Goal: Task Accomplishment & Management: Complete application form

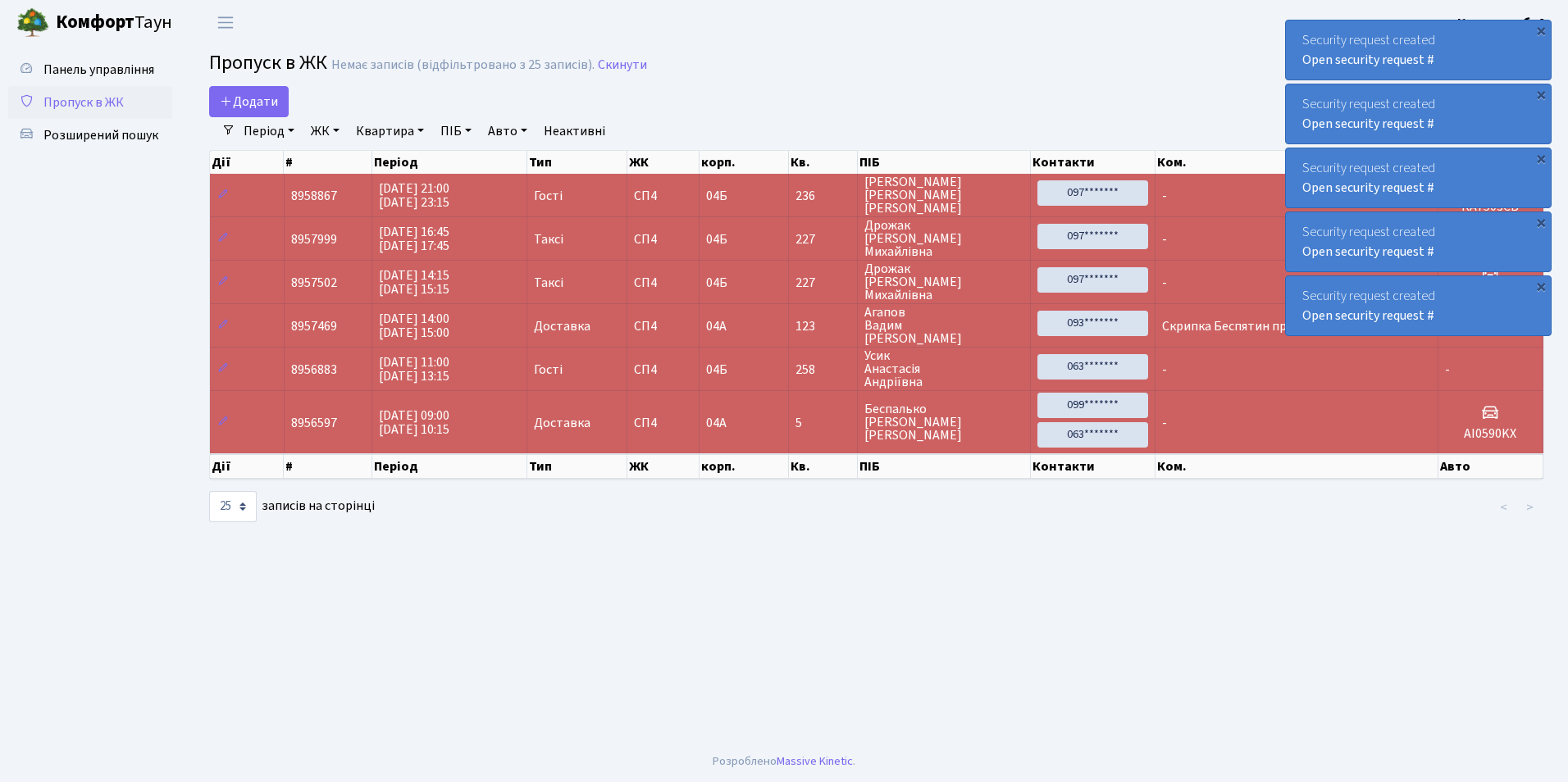
select select "25"
click at [247, 98] on span "Додати" at bounding box center [249, 101] width 58 height 18
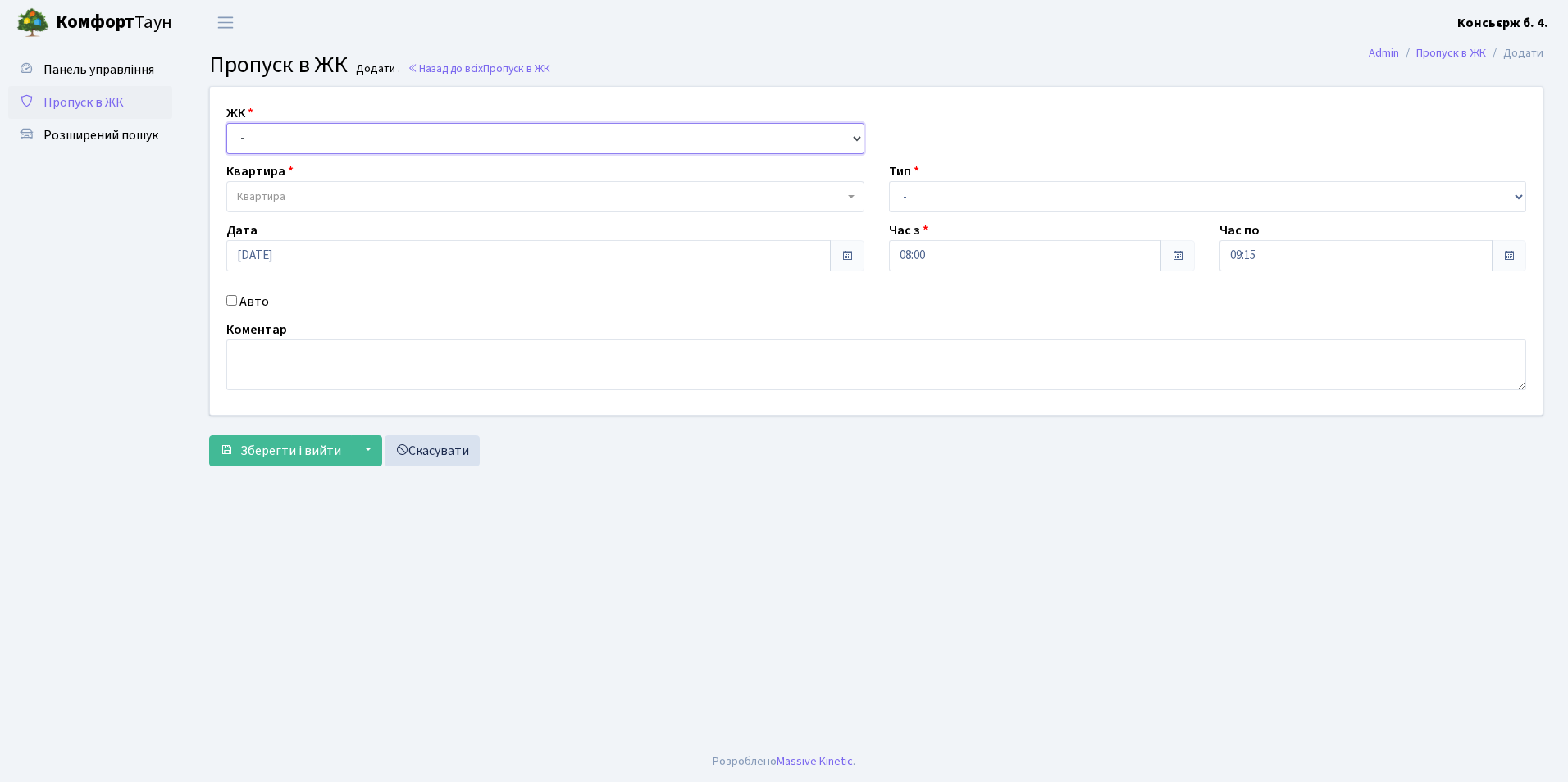
click at [279, 141] on select "- [STREET_ADDRESS]" at bounding box center [545, 138] width 638 height 31
select select "325"
click at [227, 123] on select "- СП4, Столичне шосе, 5" at bounding box center [545, 138] width 638 height 31
select select
click at [279, 196] on span "Квартира" at bounding box center [261, 197] width 49 height 17
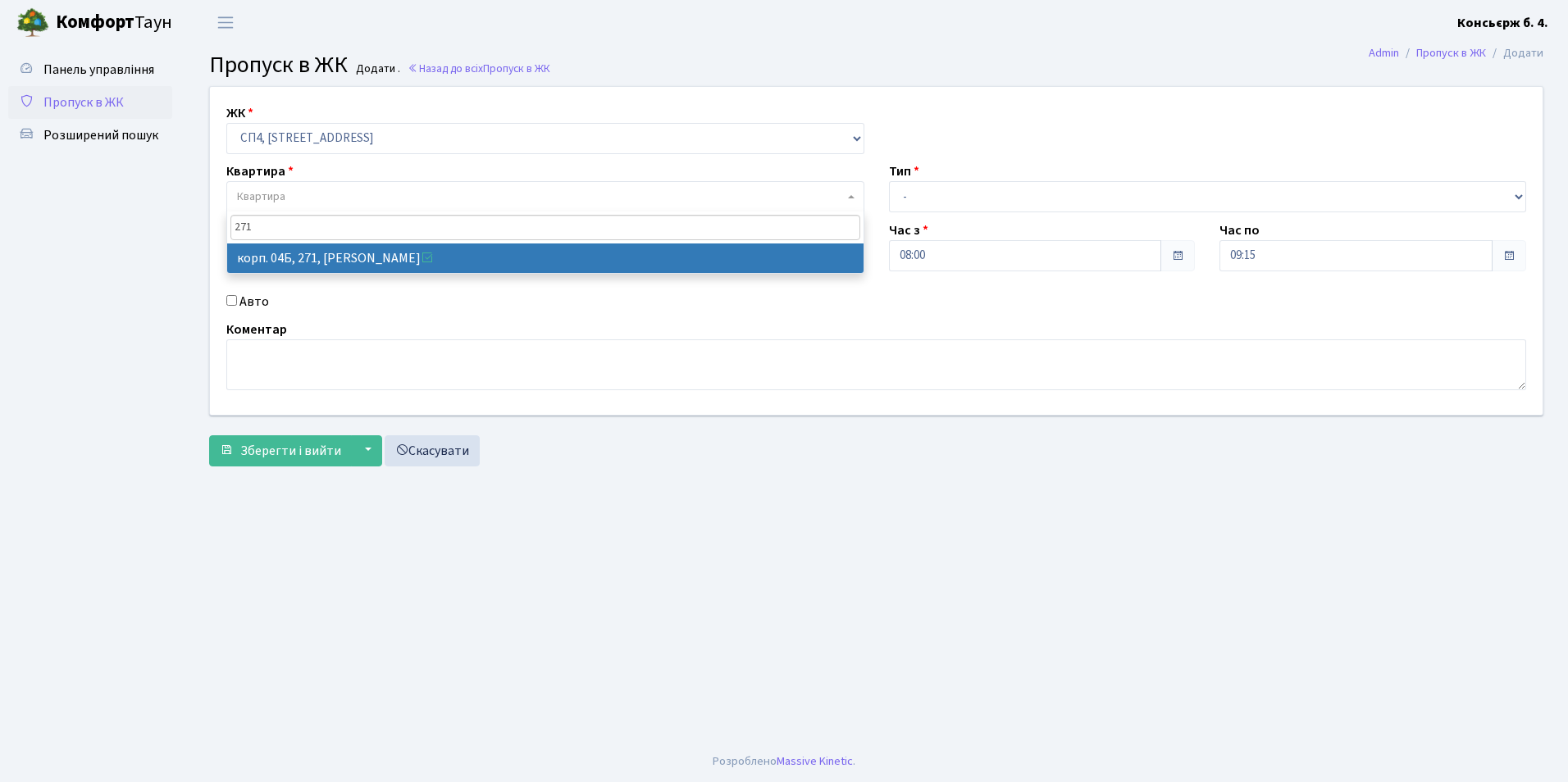
type input "271"
drag, startPoint x: 393, startPoint y: 270, endPoint x: 389, endPoint y: 261, distance: 9.8
select select "21299"
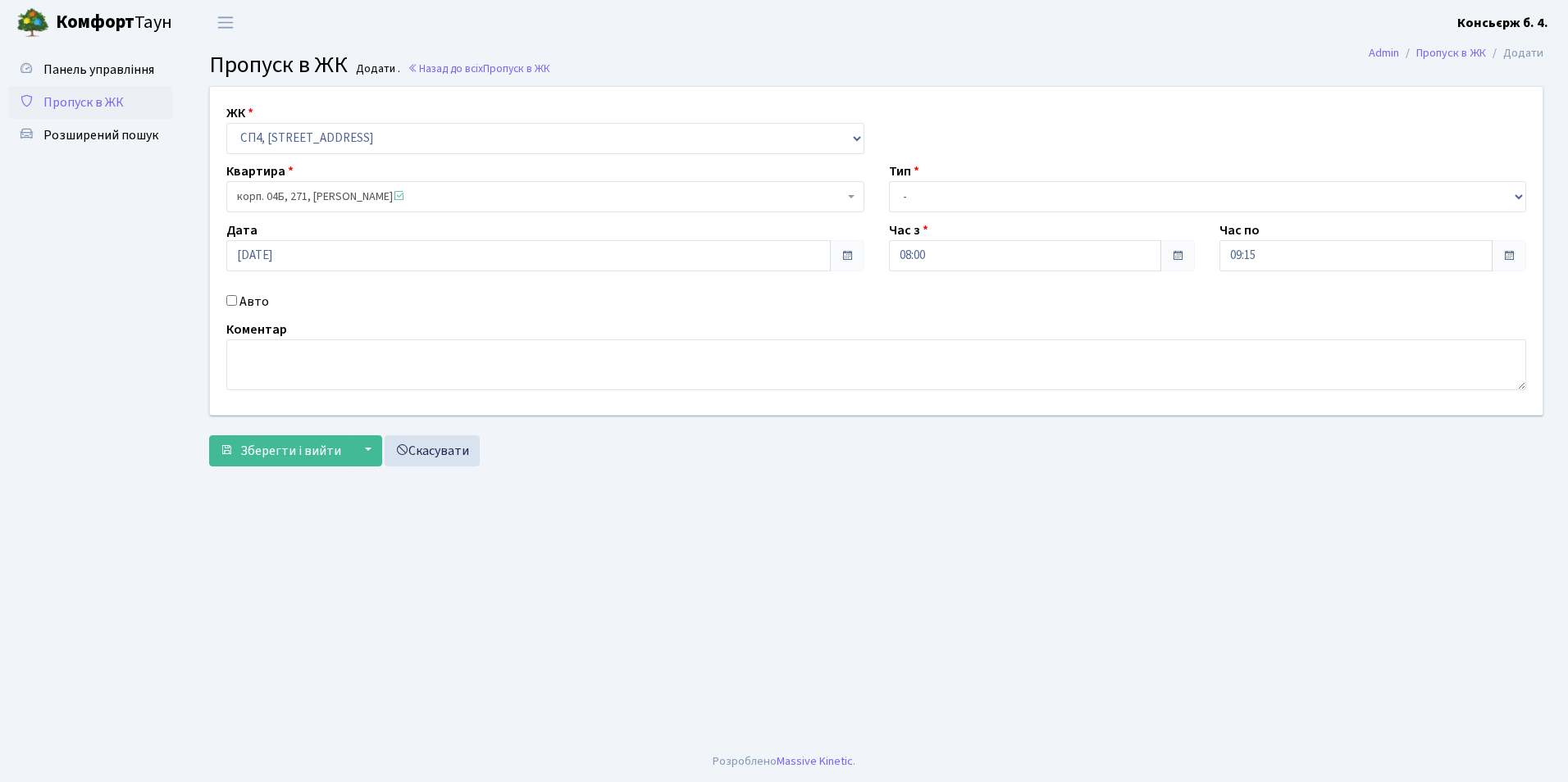
click at [259, 296] on label "Авто" at bounding box center [255, 302] width 30 height 20
click at [237, 296] on input "Авто" at bounding box center [231, 300] width 10 height 10
checkbox input "true"
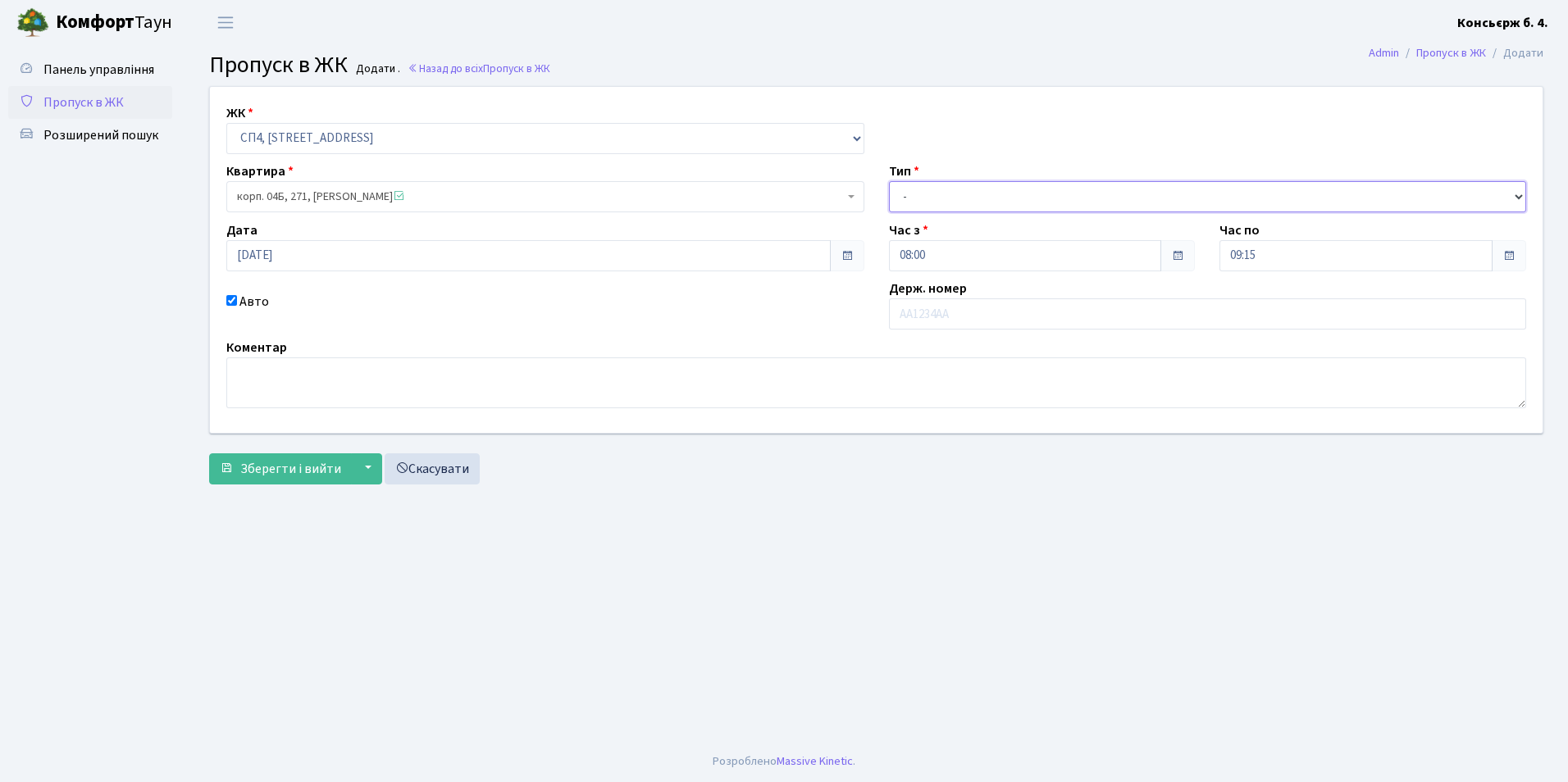
click at [967, 192] on select "- Доставка Таксі Гості Сервіс" at bounding box center [1207, 197] width 638 height 31
select select "1"
click at [889, 182] on select "- Доставка Таксі Гості Сервіс" at bounding box center [1207, 197] width 638 height 31
click at [931, 335] on div "ЖК - СП4, Столичне шосе, 5 Квартира корп. 04Б, 271, Драганова Ірина Олександрів…" at bounding box center [876, 260] width 1357 height 347
click at [932, 308] on input "text" at bounding box center [1207, 314] width 638 height 31
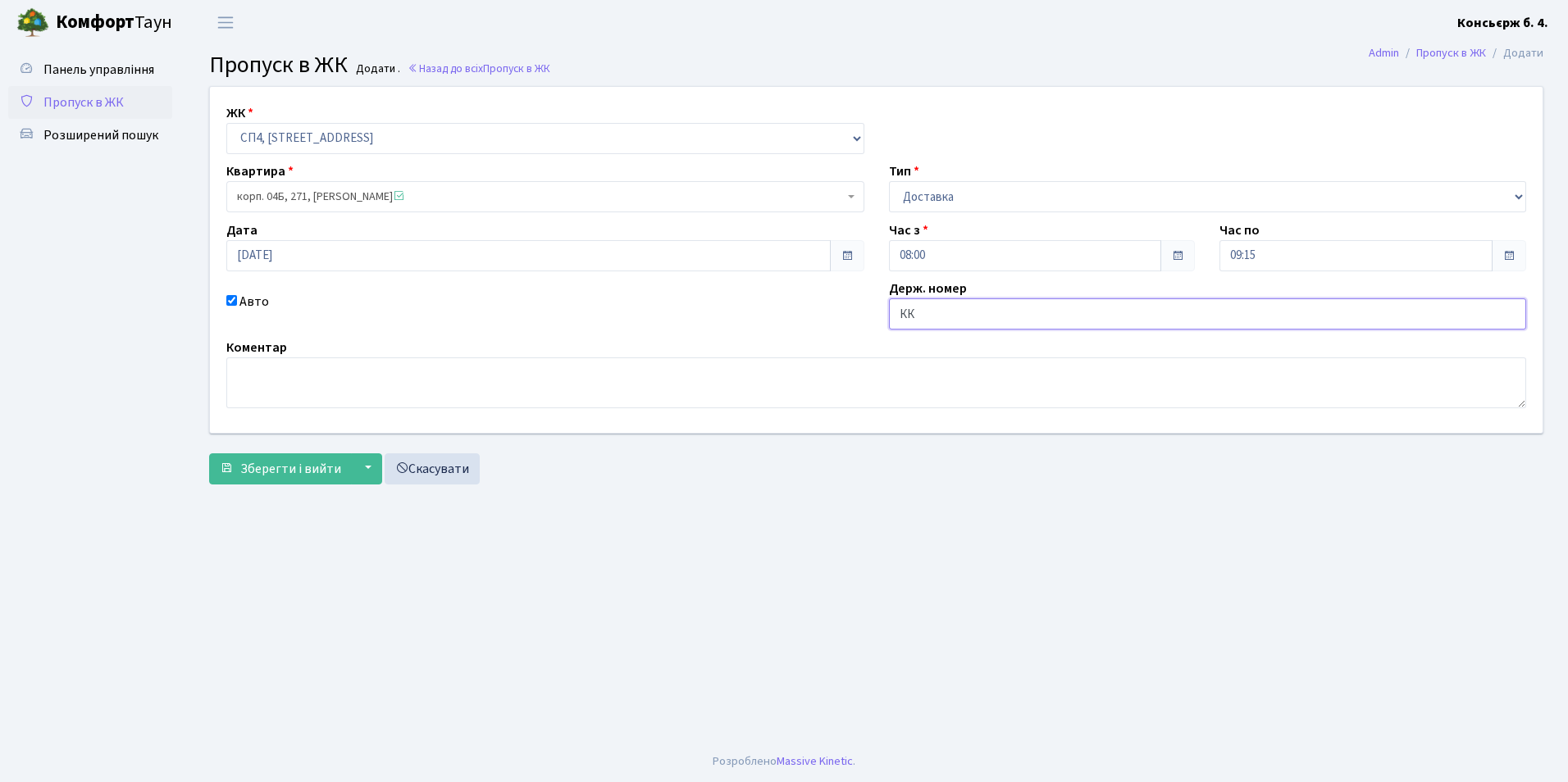
type input "[PERSON_NAME]"
type input "АА8265ОН"
click at [239, 467] on button "Зберегти і вийти" at bounding box center [280, 468] width 142 height 31
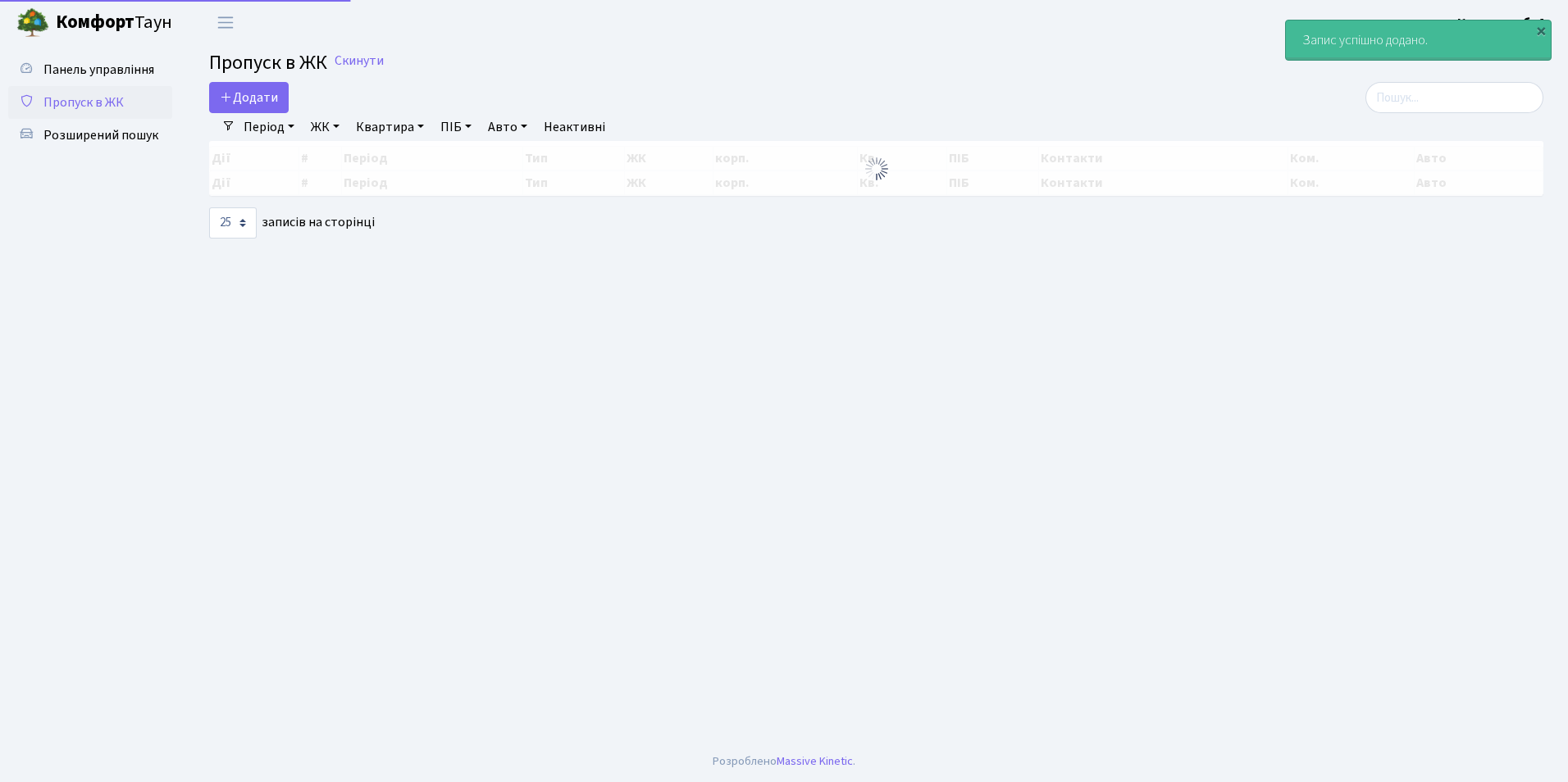
select select "25"
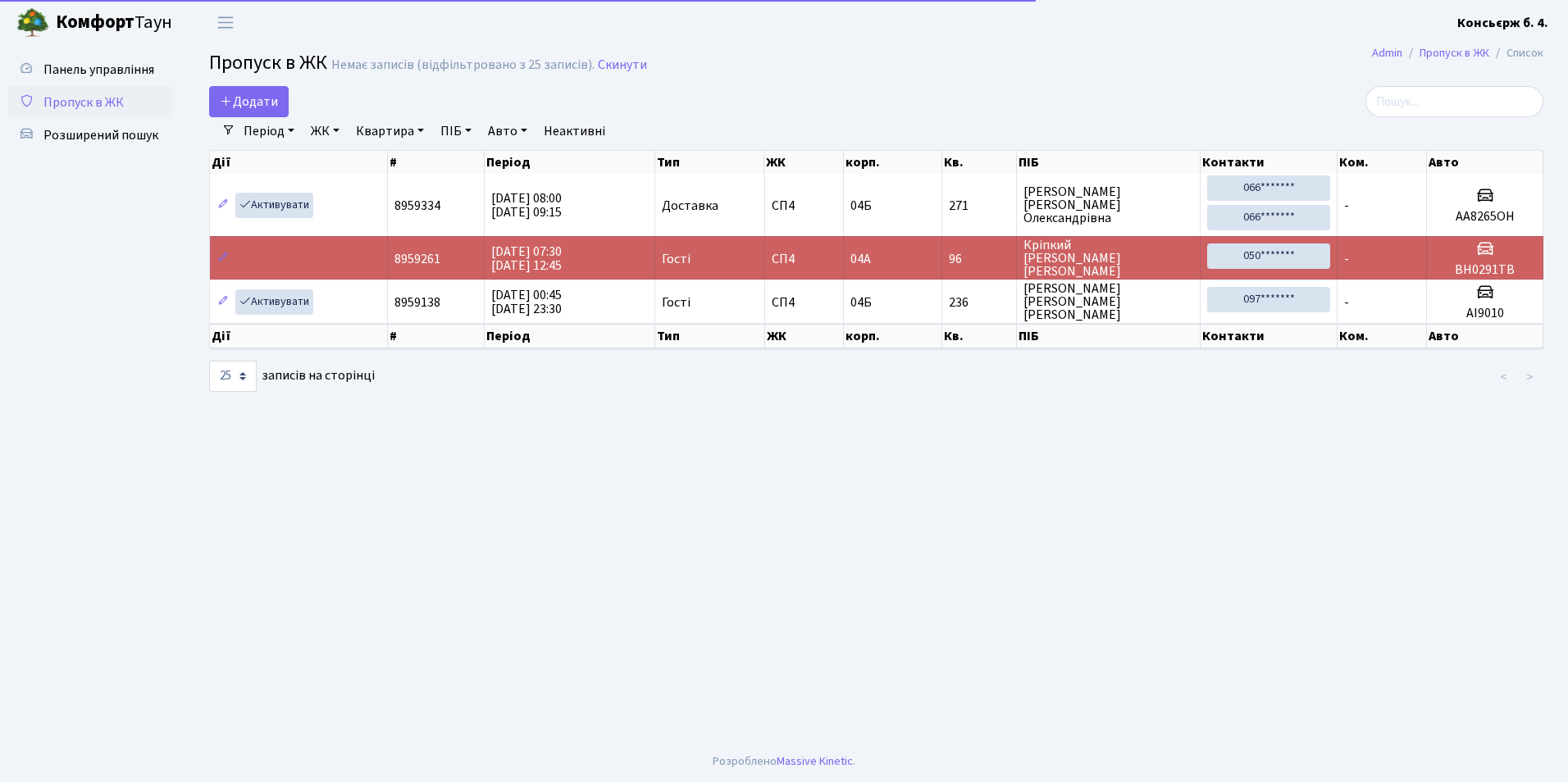
select select "25"
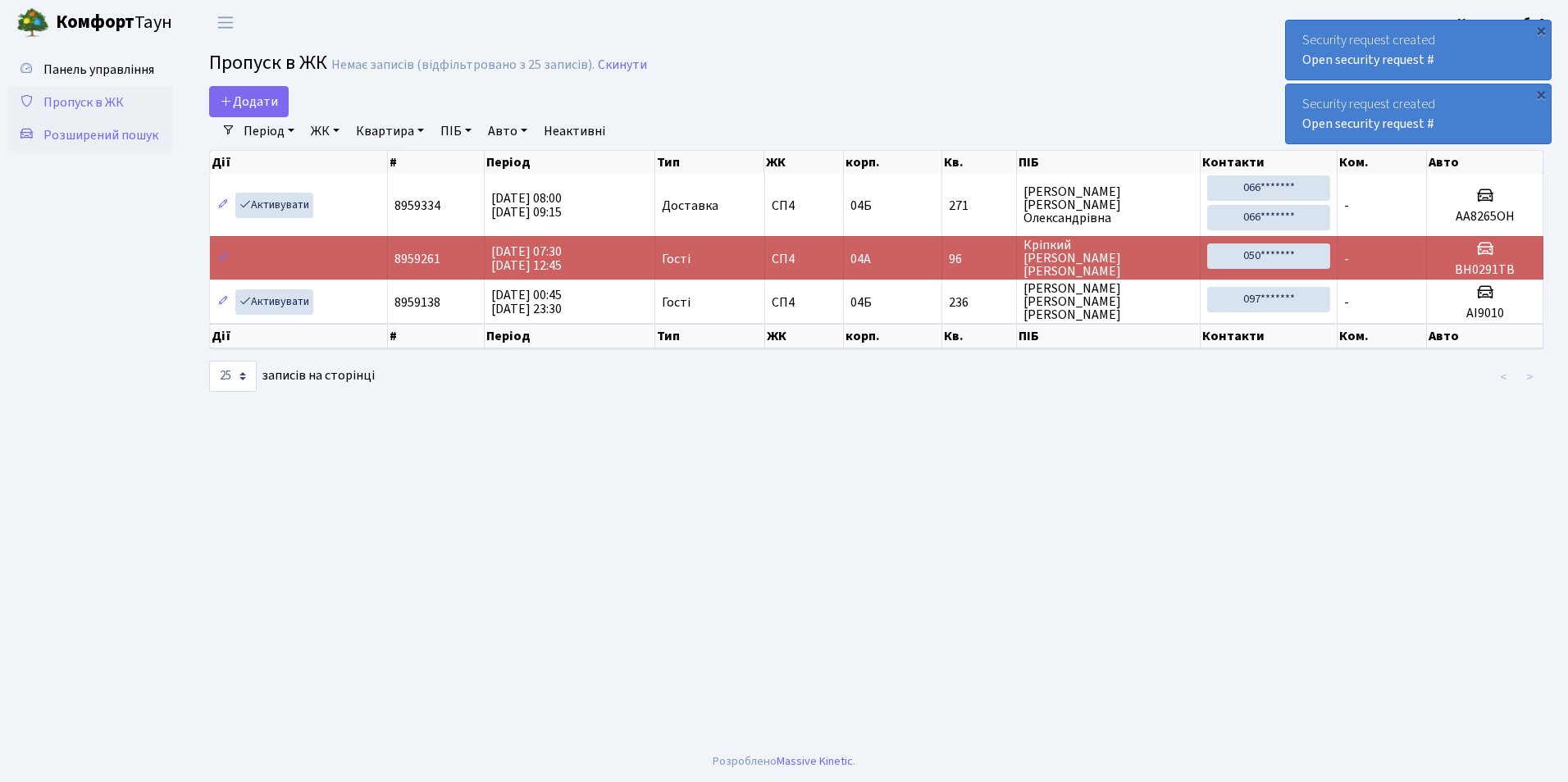
click at [113, 144] on link "Розширений пошук" at bounding box center [90, 135] width 164 height 33
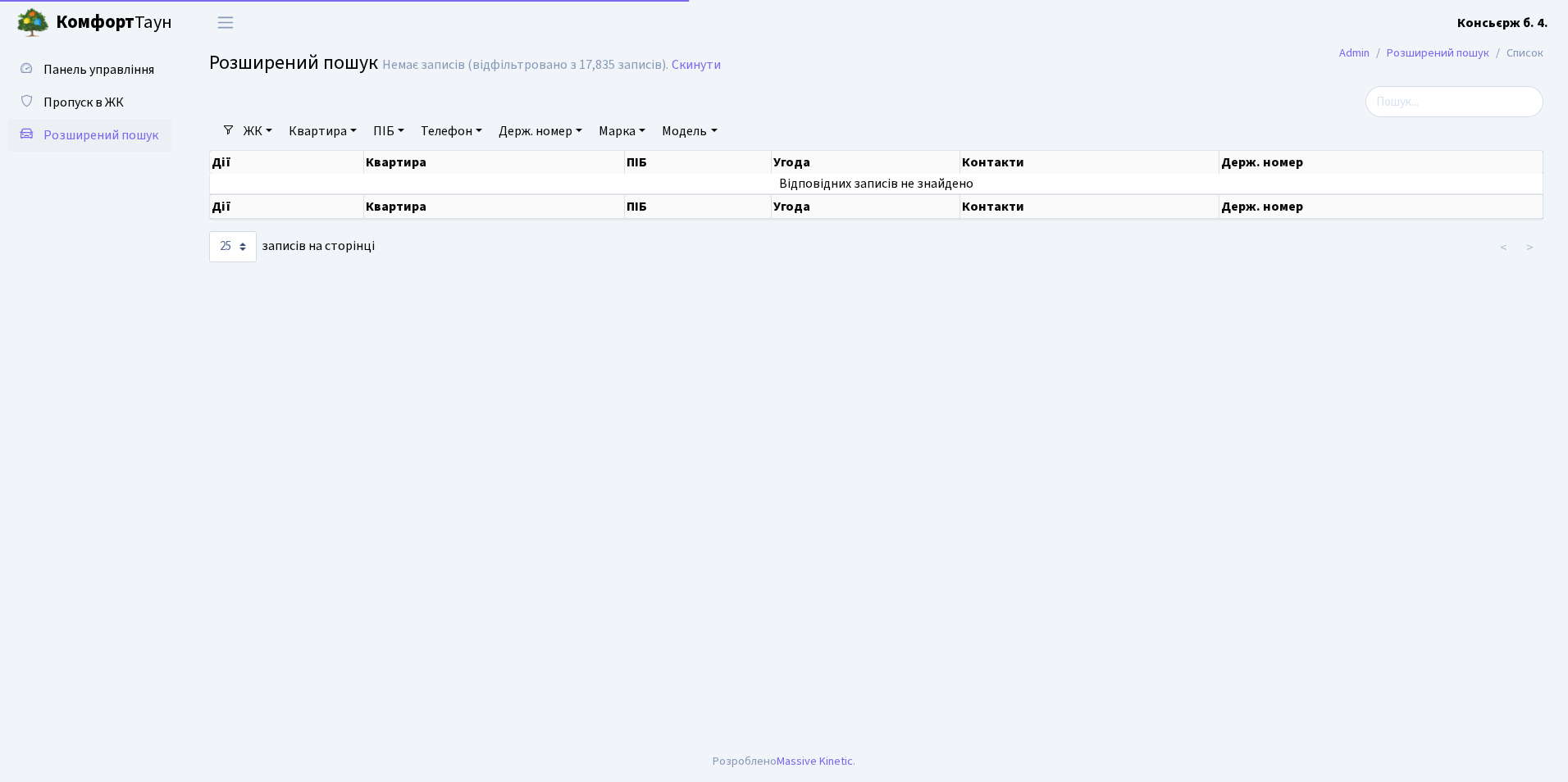
select select "25"
click at [547, 141] on link "Держ. номер" at bounding box center [540, 131] width 96 height 28
type input "8535"
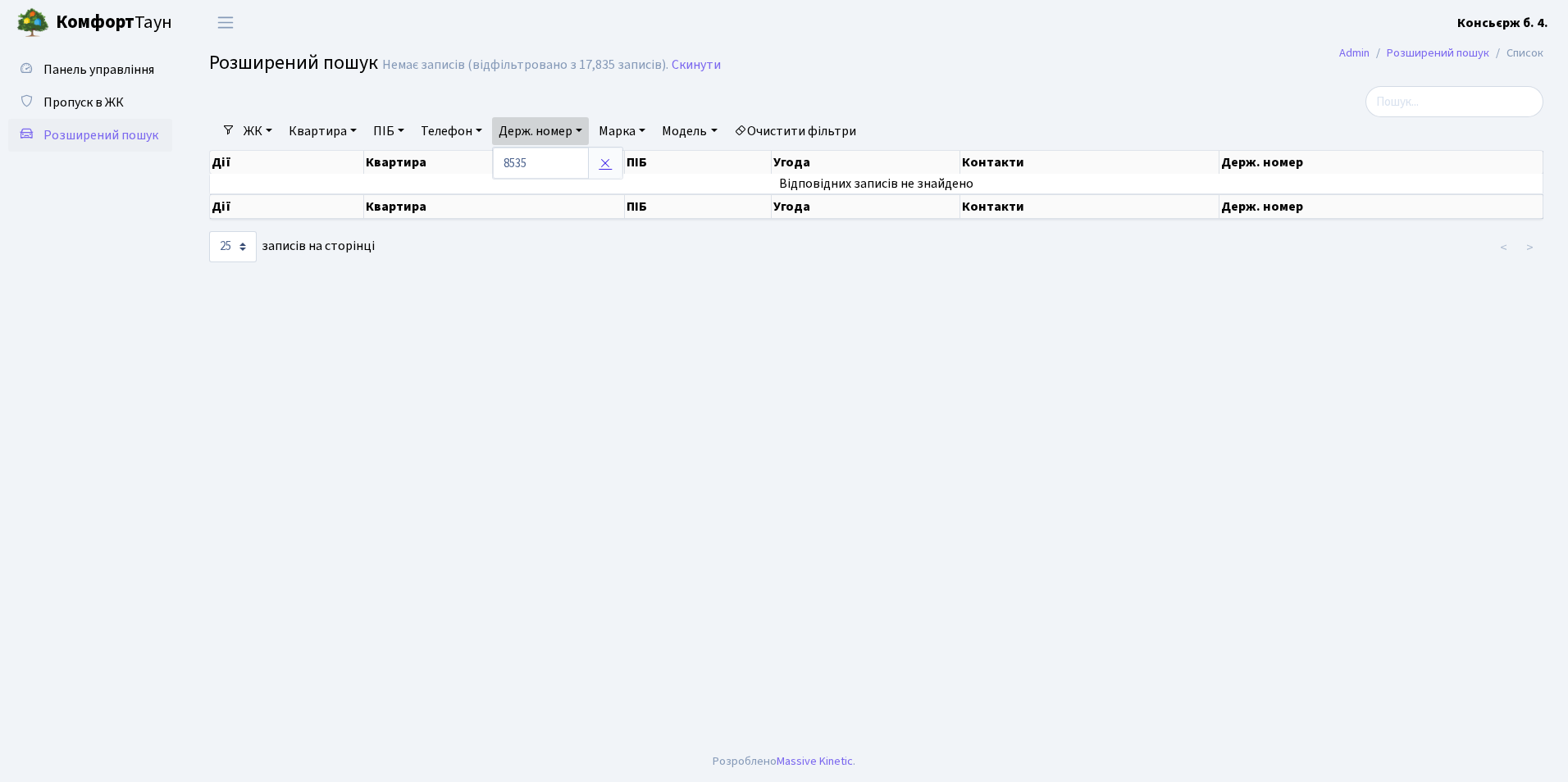
click at [612, 162] on icon at bounding box center [605, 163] width 13 height 13
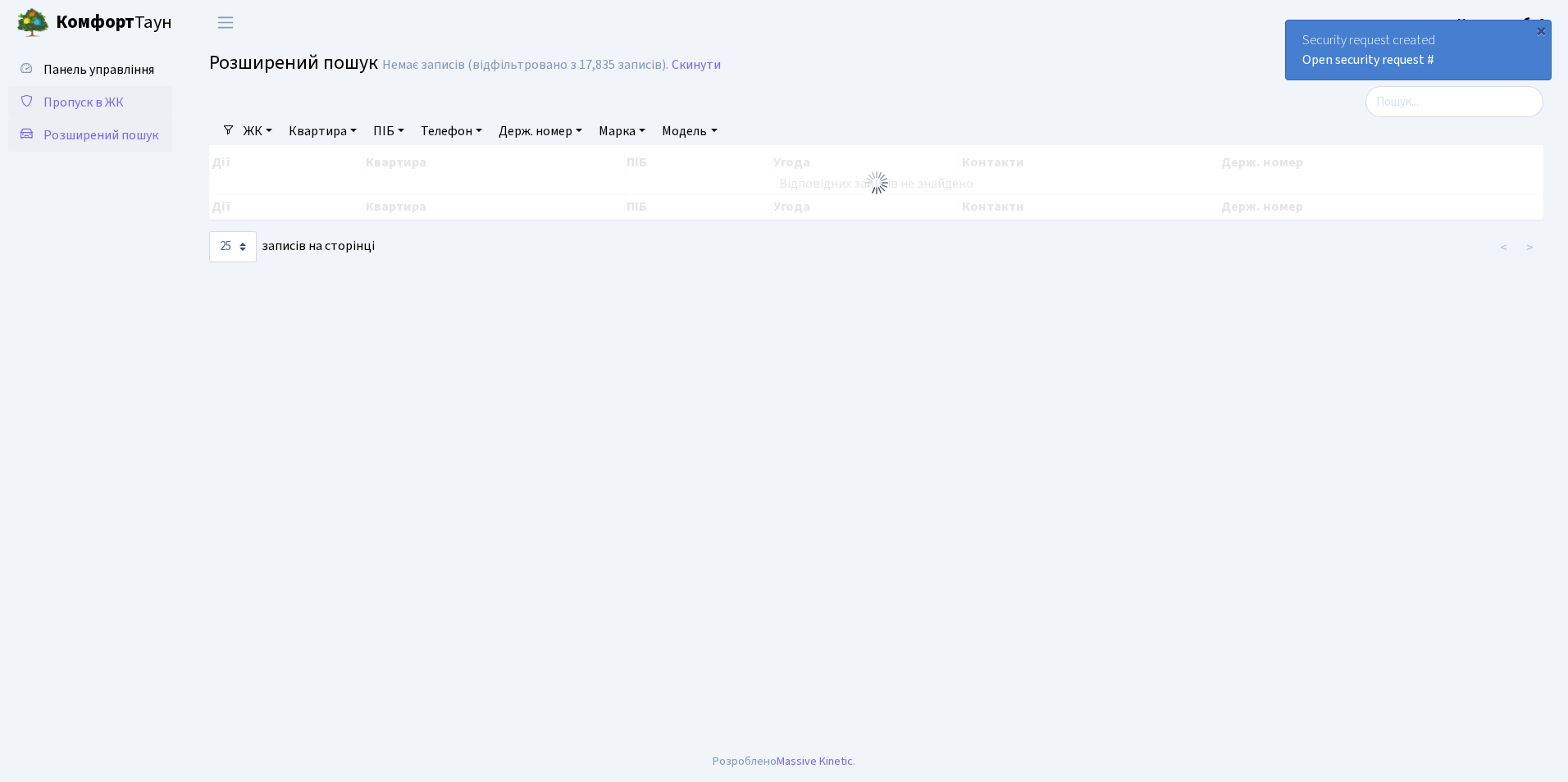
click at [122, 112] on link "Пропуск в ЖК" at bounding box center [90, 102] width 164 height 33
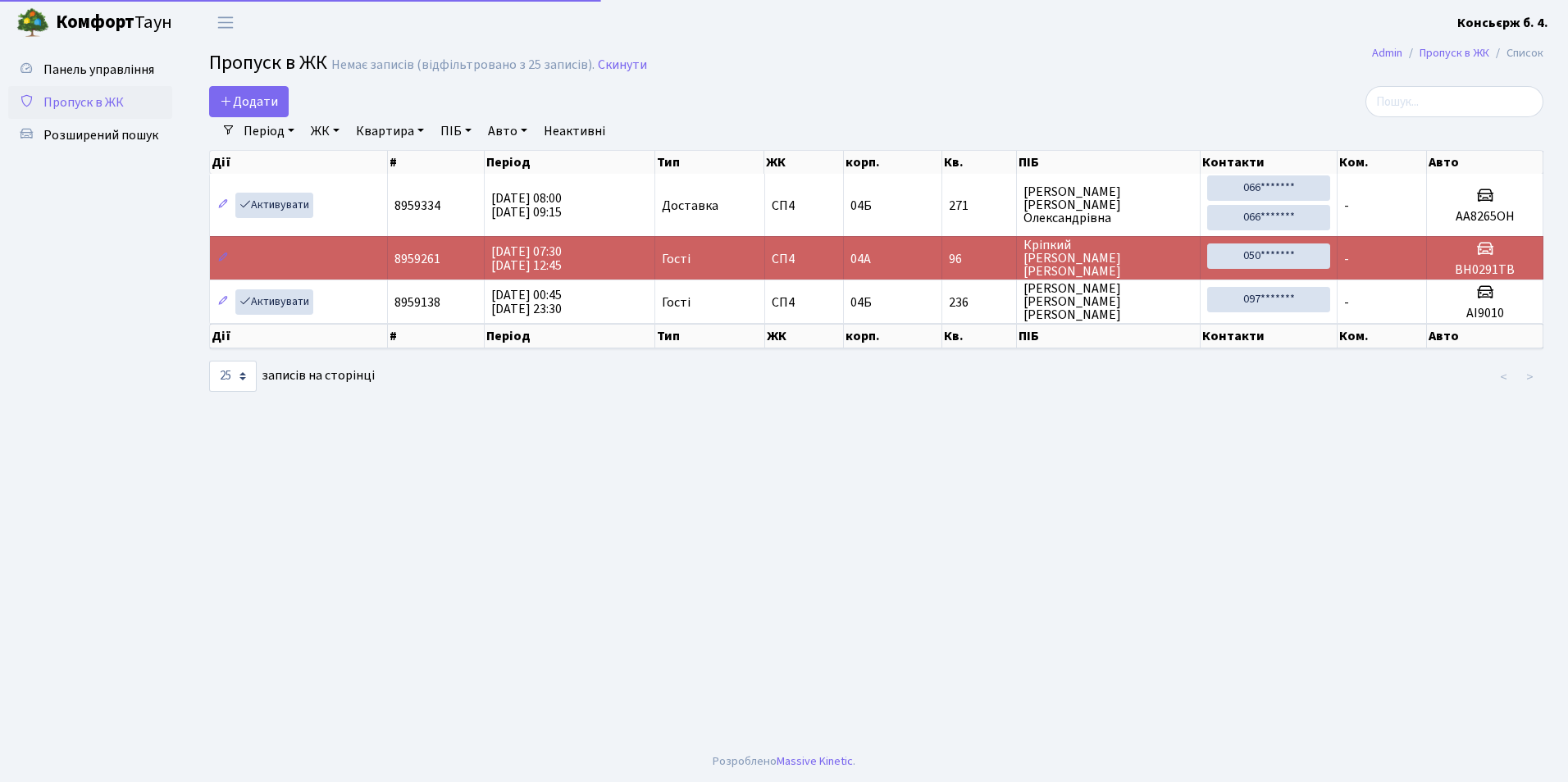
select select "25"
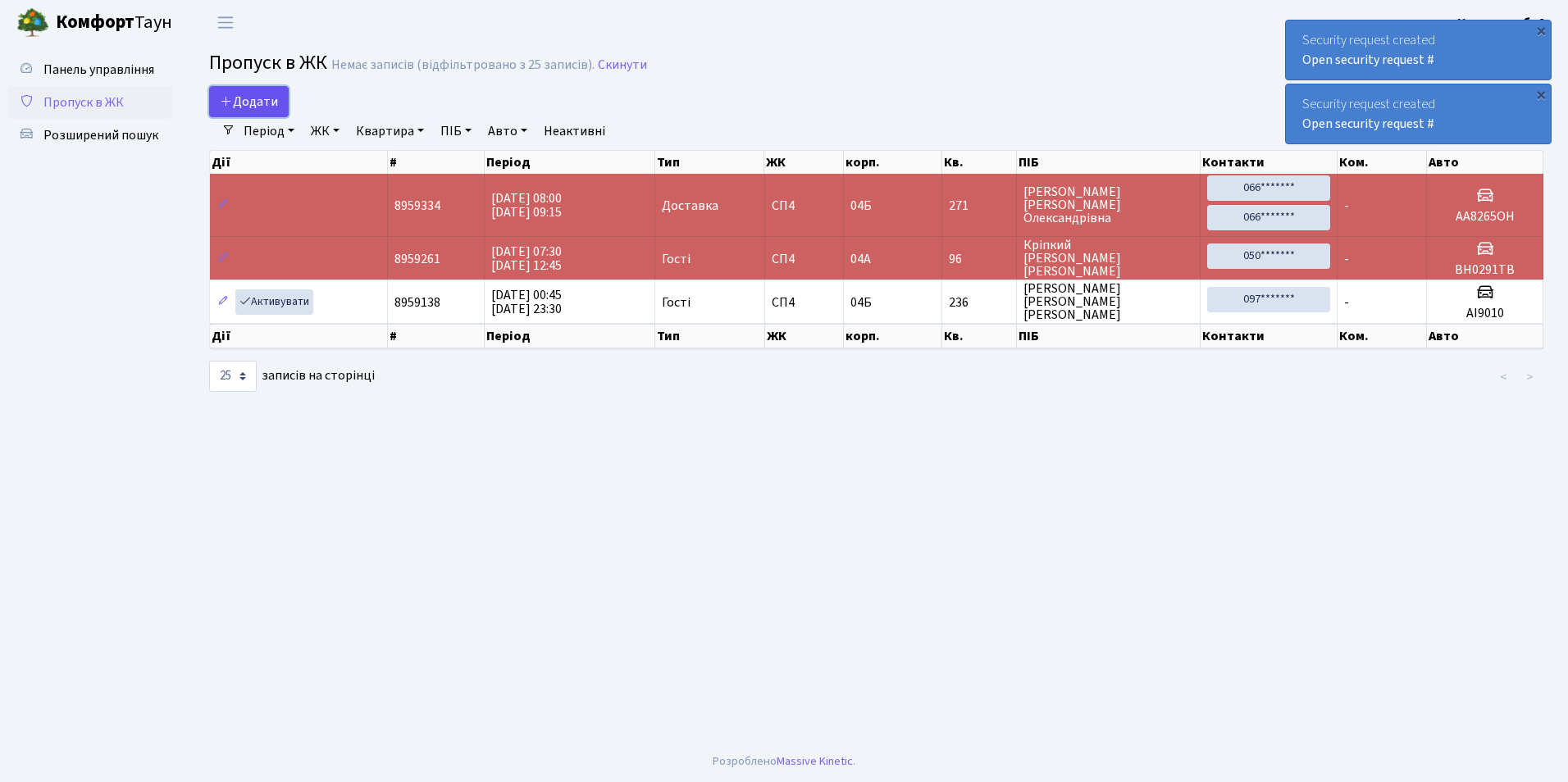
click at [251, 111] on link "Додати" at bounding box center [248, 101] width 80 height 31
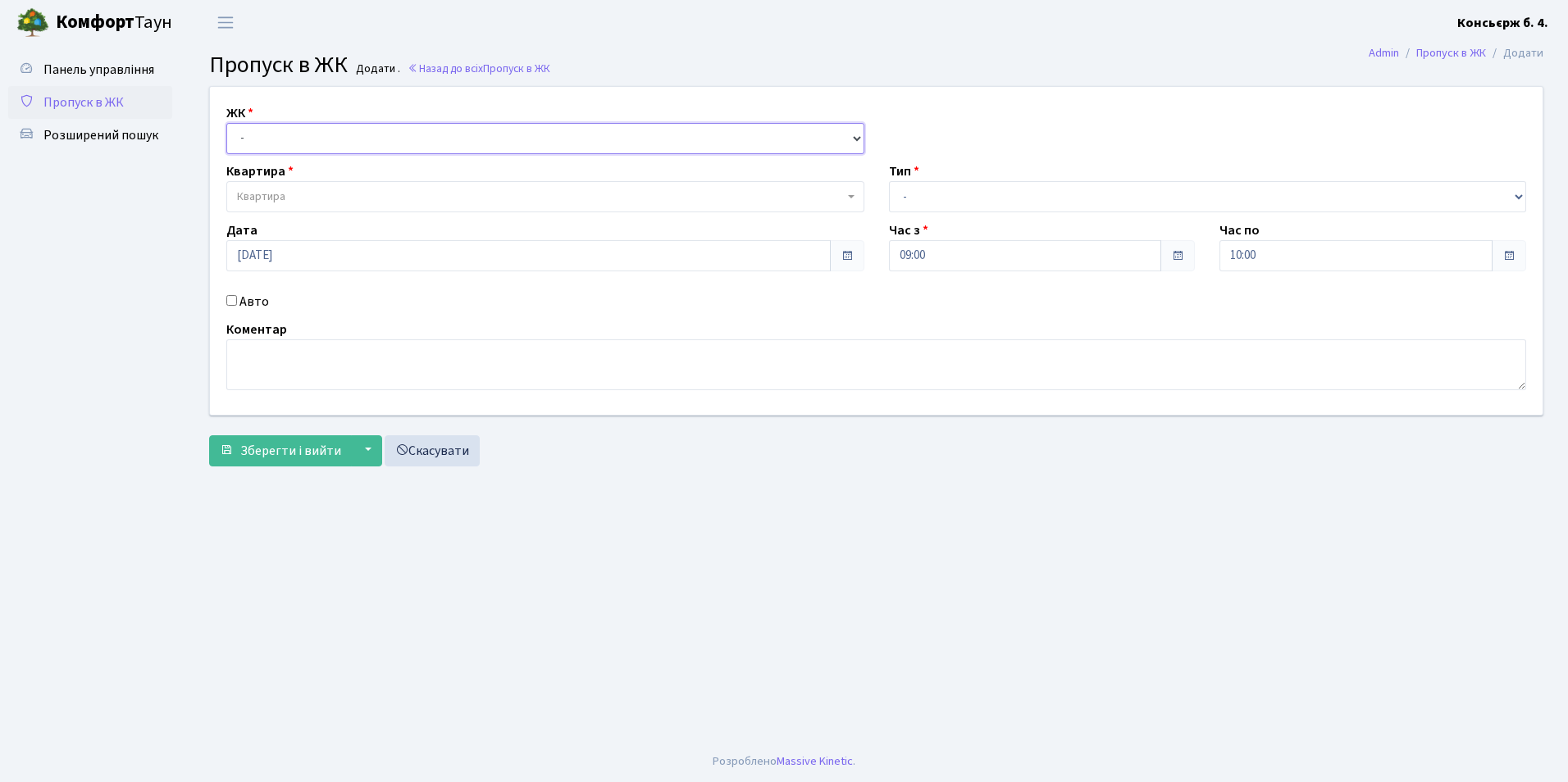
click at [336, 140] on select "- [STREET_ADDRESS]" at bounding box center [545, 138] width 638 height 31
select select "325"
click at [227, 123] on select "- [STREET_ADDRESS]" at bounding box center [545, 138] width 638 height 31
select select
click at [350, 188] on span "Квартира" at bounding box center [540, 197] width 607 height 17
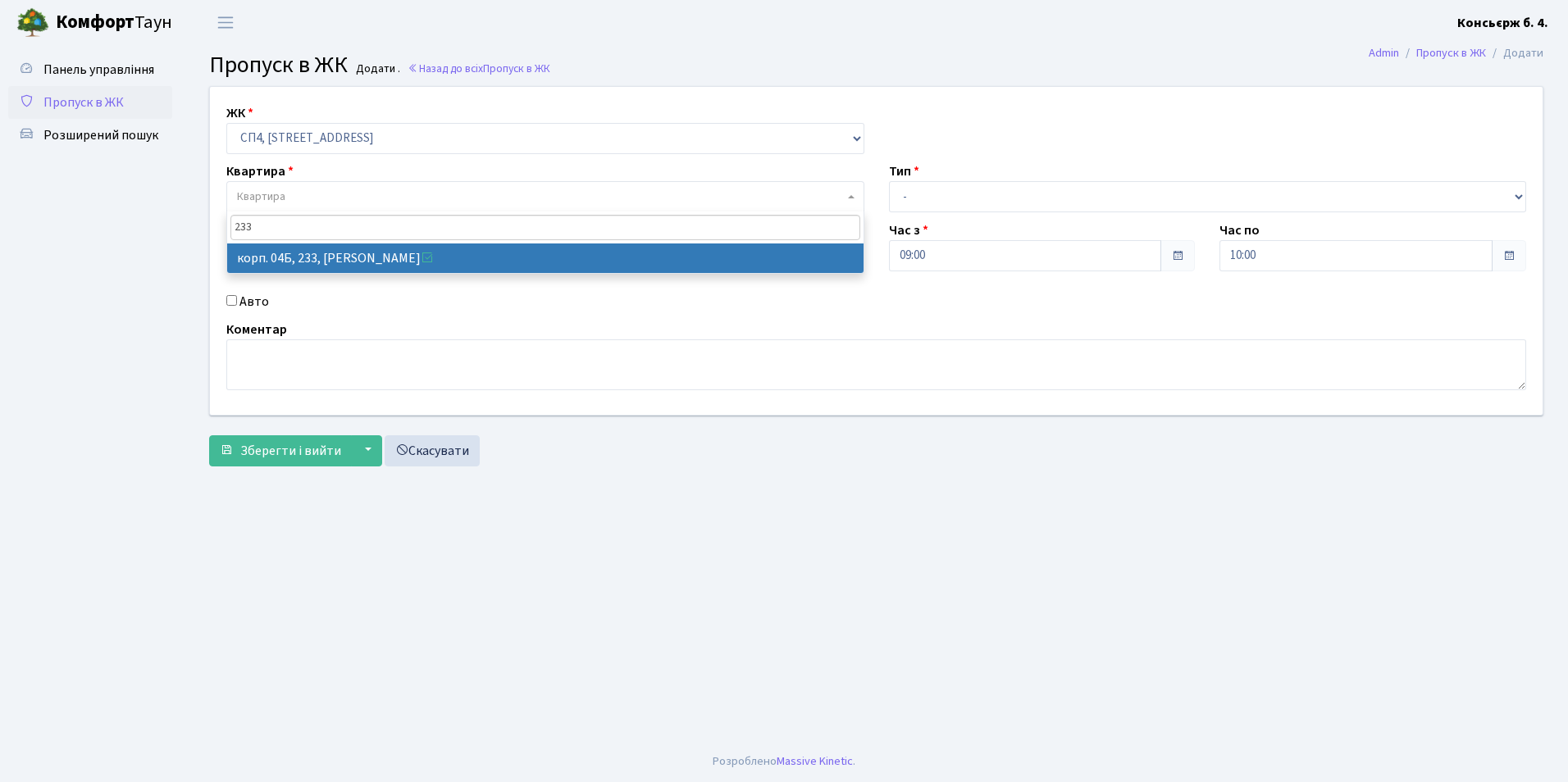
type input "233"
select select "21261"
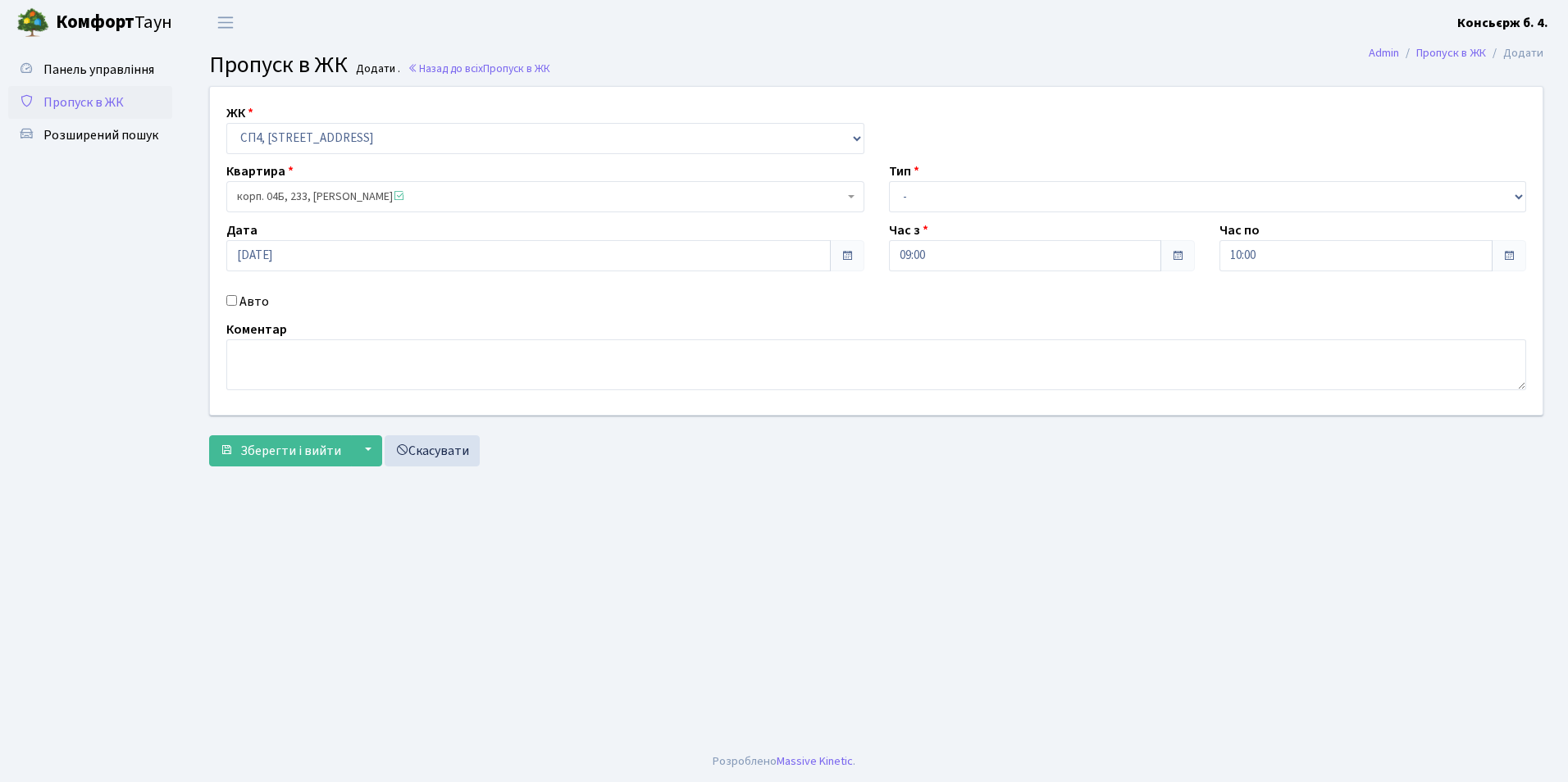
click at [222, 299] on div "Авто" at bounding box center [546, 302] width 663 height 20
click at [245, 302] on label "Авто" at bounding box center [255, 302] width 30 height 20
click at [237, 302] on input "Авто" at bounding box center [231, 300] width 10 height 10
checkbox input "true"
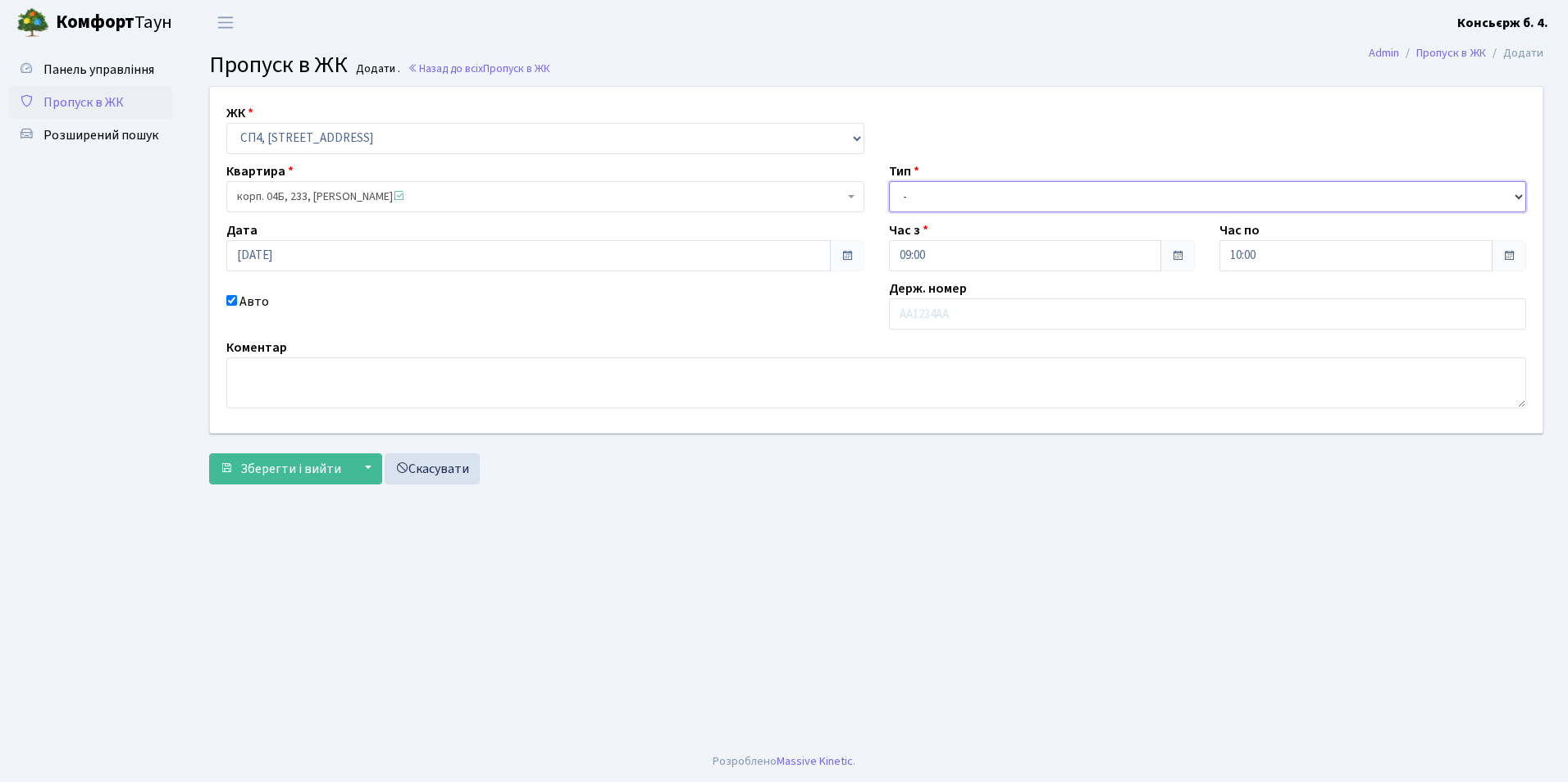
click at [907, 202] on select "- Доставка Таксі Гості Сервіс" at bounding box center [1207, 197] width 638 height 31
select select "1"
click at [889, 182] on select "- Доставка Таксі Гості Сервіс" at bounding box center [1207, 197] width 638 height 31
click at [923, 325] on input "text" at bounding box center [1207, 314] width 638 height 31
type input "КА0948ОТ"
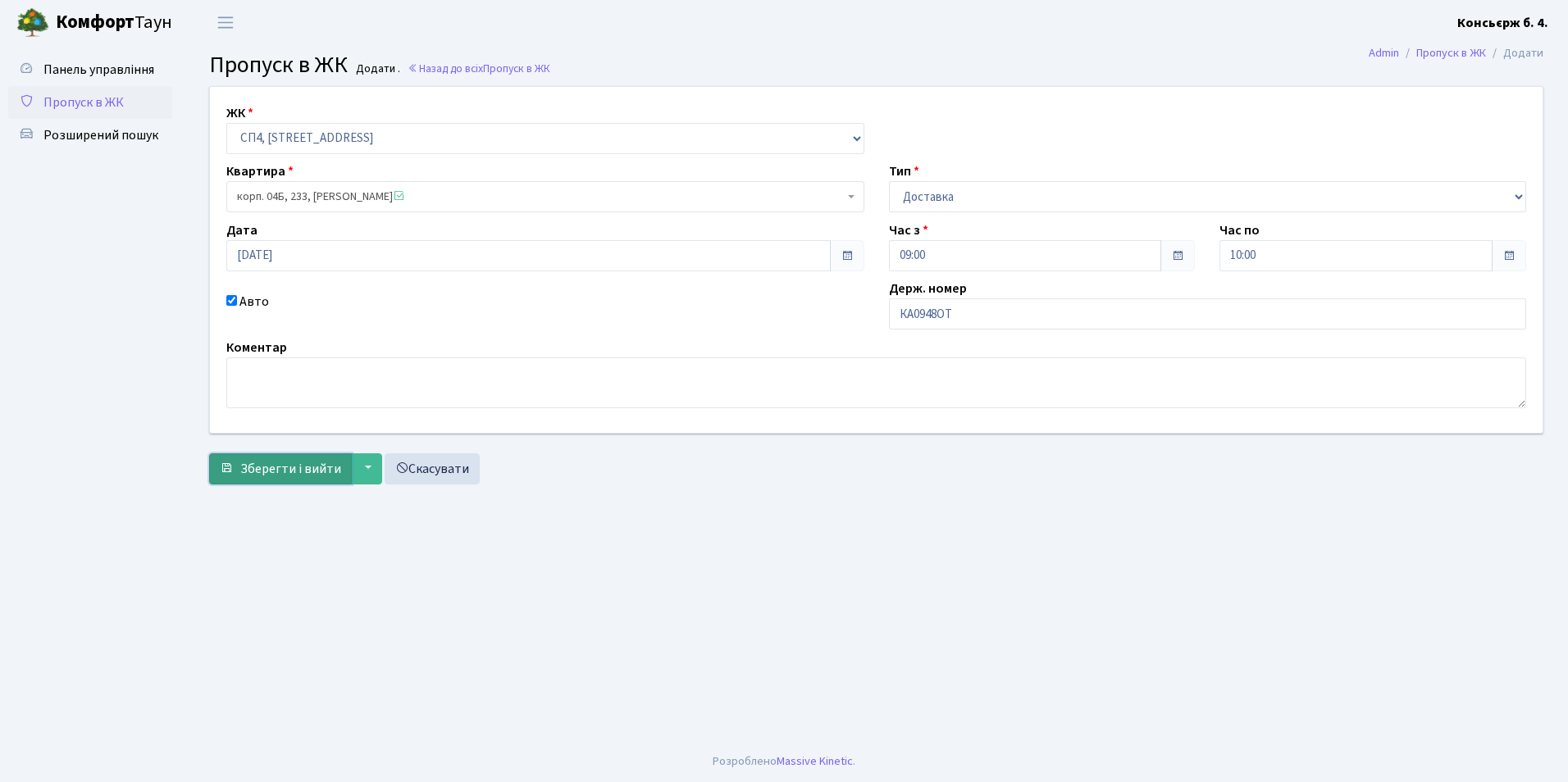
click at [264, 467] on span "Зберегти і вийти" at bounding box center [291, 468] width 101 height 18
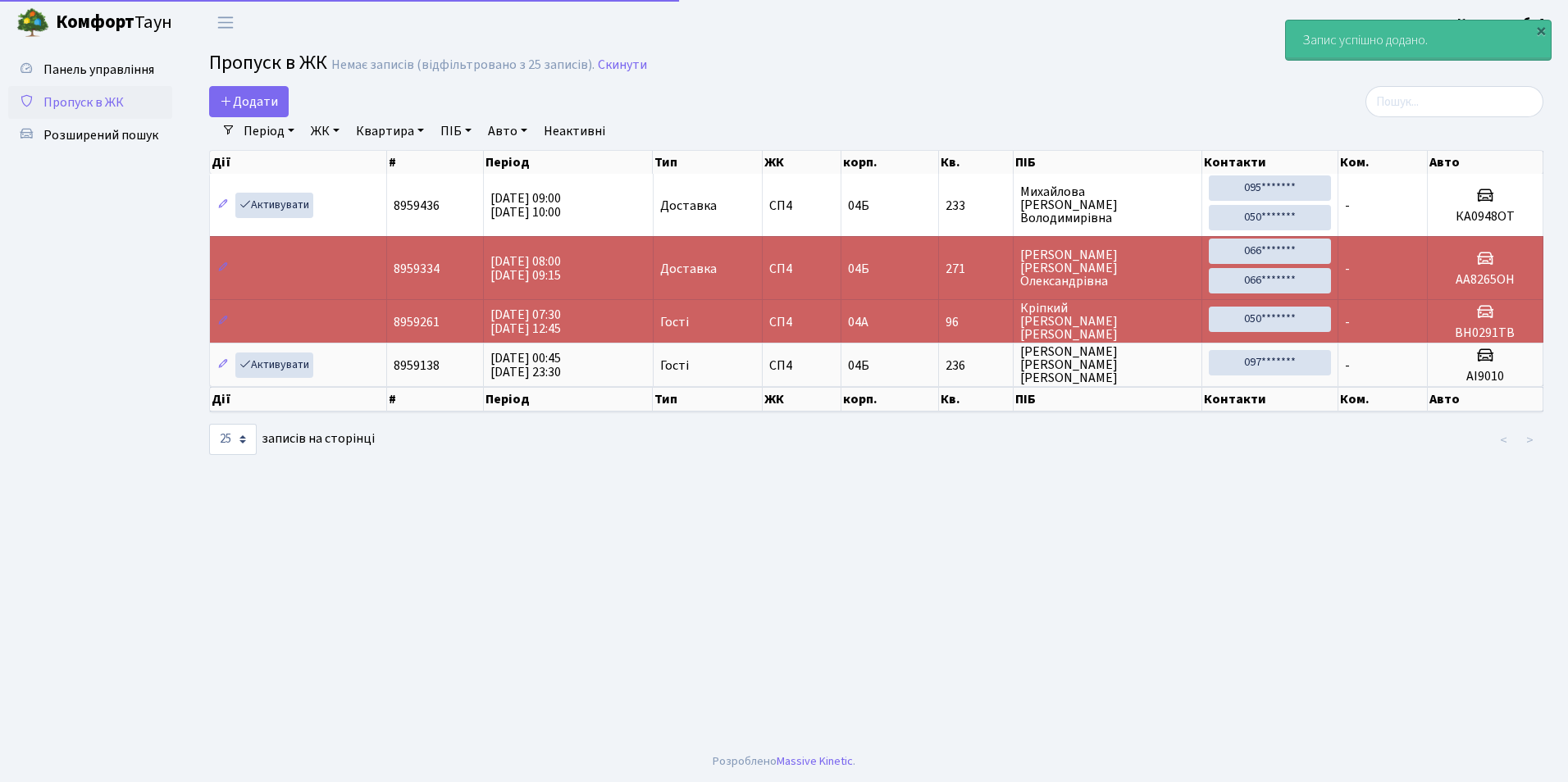
select select "25"
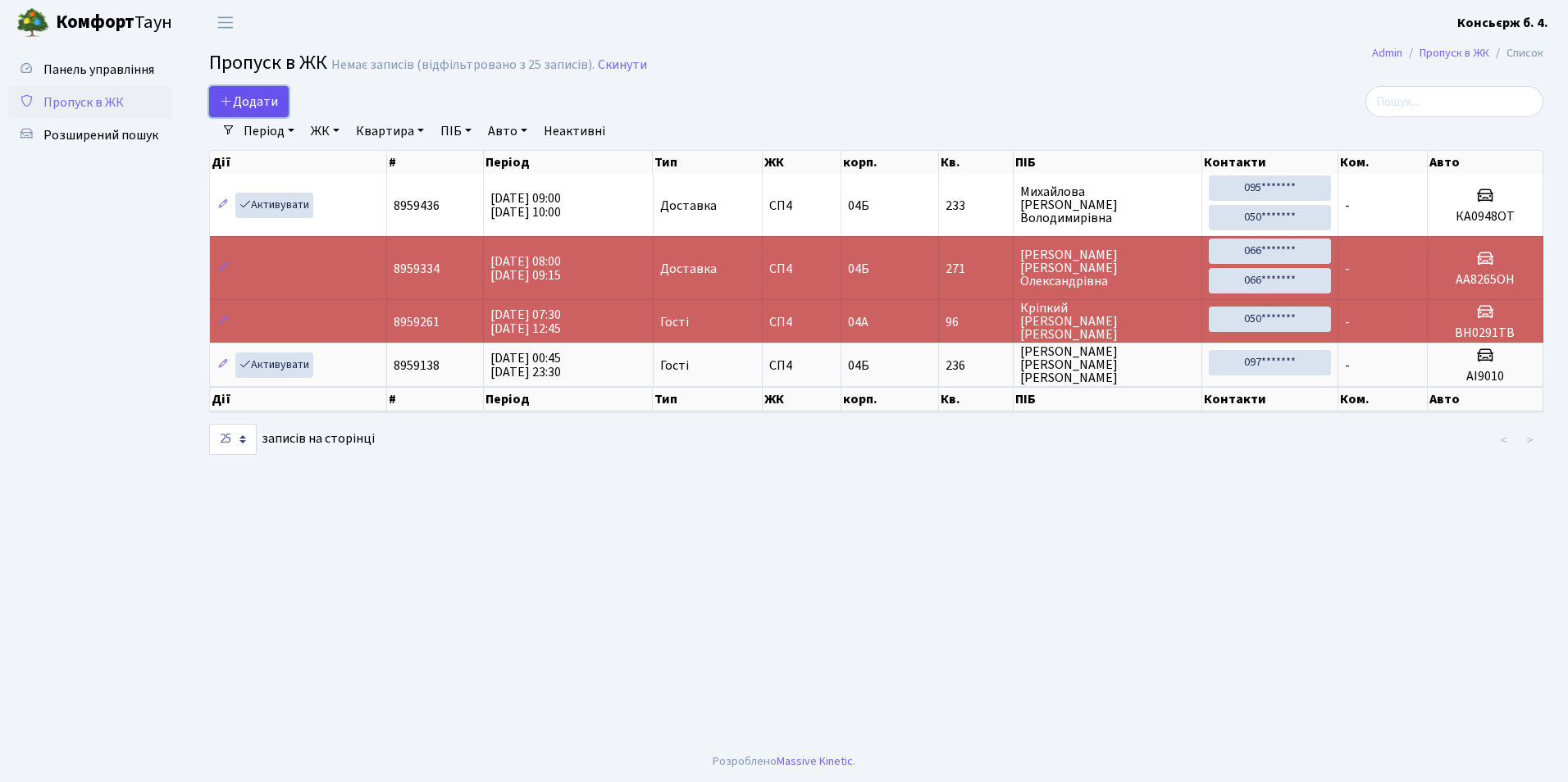
click at [229, 111] on link "Додати" at bounding box center [248, 101] width 80 height 31
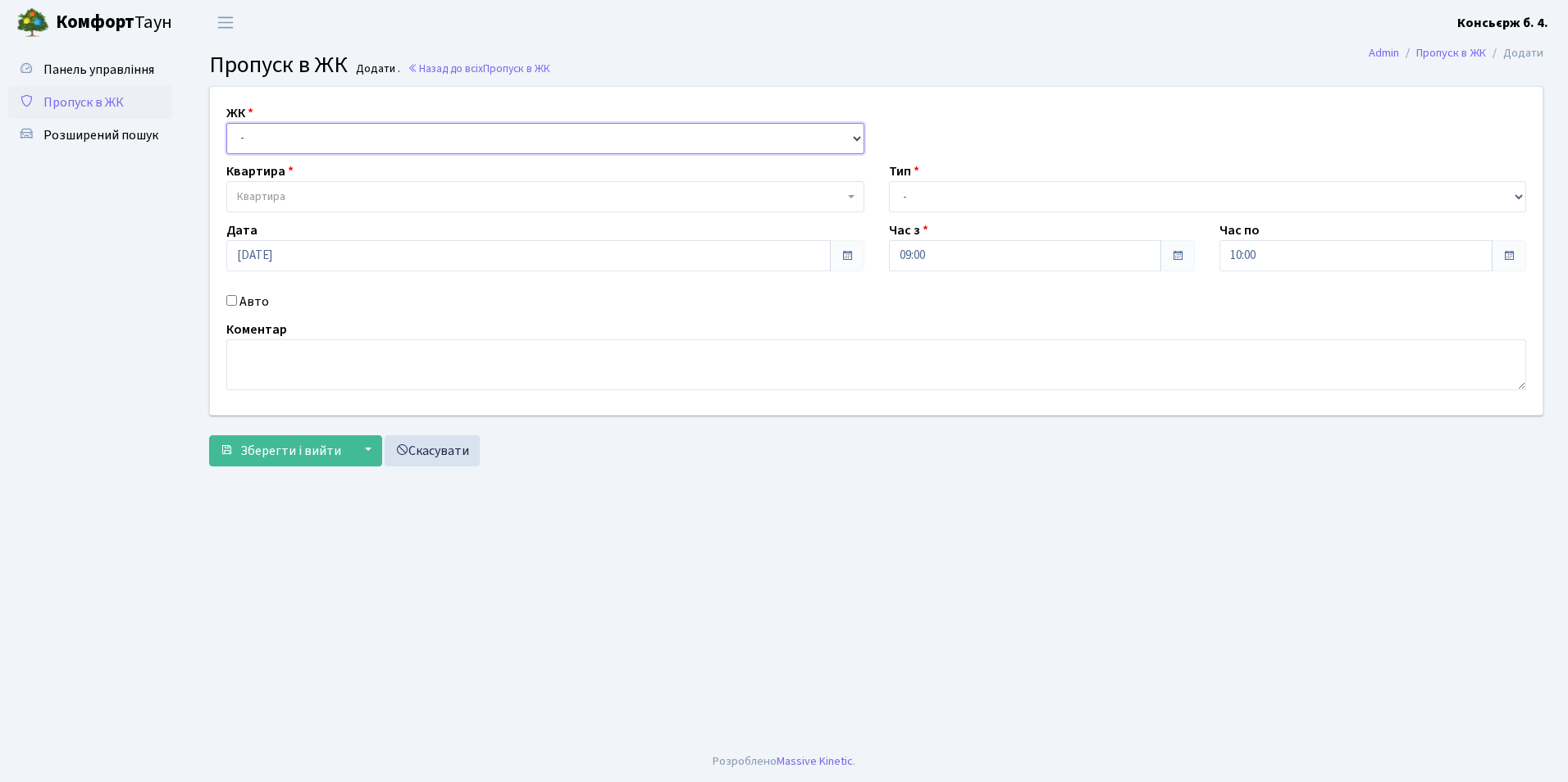
drag, startPoint x: 348, startPoint y: 139, endPoint x: 348, endPoint y: 150, distance: 11.0
click at [348, 139] on select "- [STREET_ADDRESS]" at bounding box center [545, 138] width 638 height 31
select select "325"
click at [227, 123] on select "- [STREET_ADDRESS]" at bounding box center [545, 138] width 638 height 31
select select
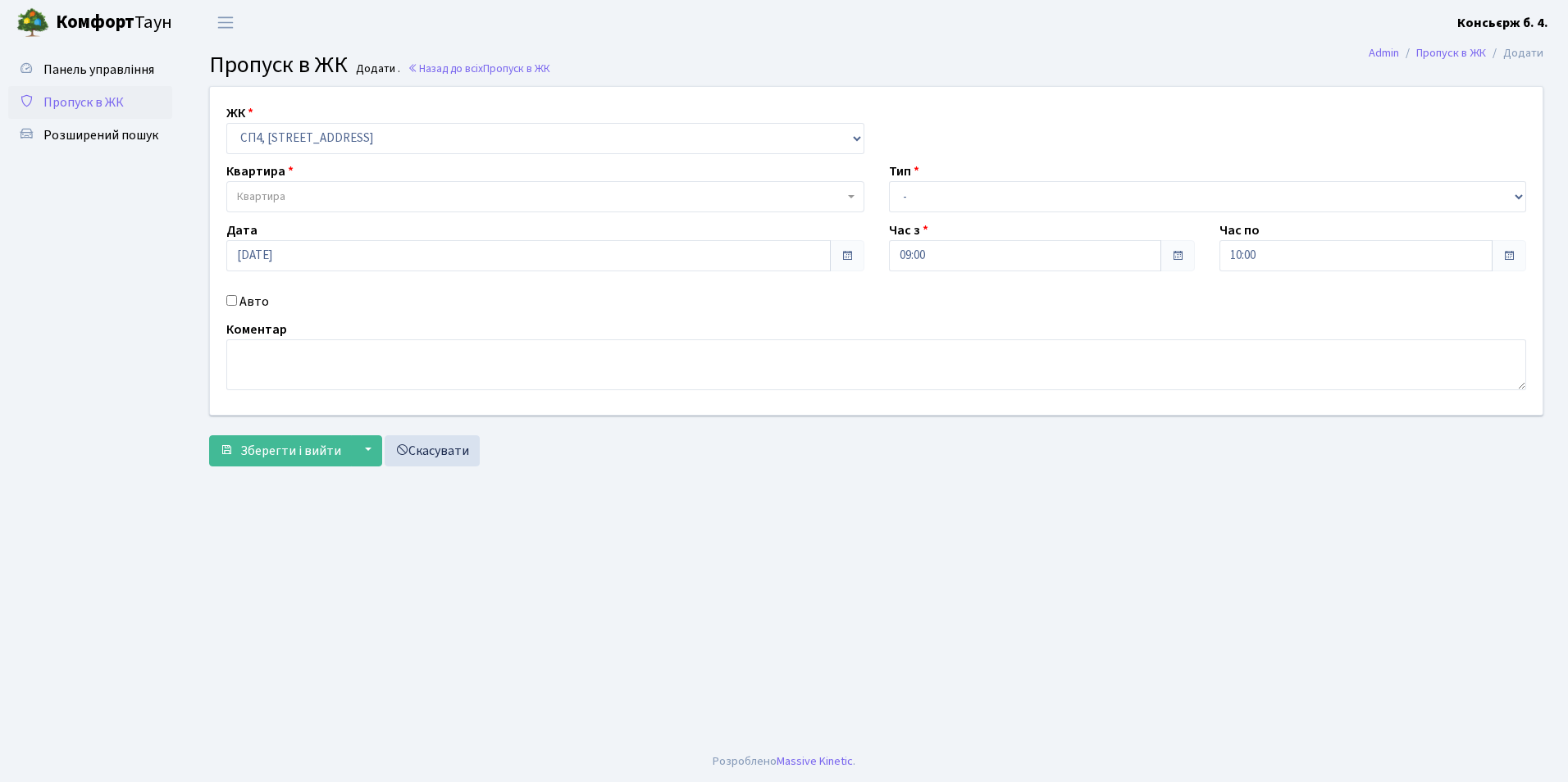
click at [347, 193] on span "Квартира" at bounding box center [540, 197] width 607 height 17
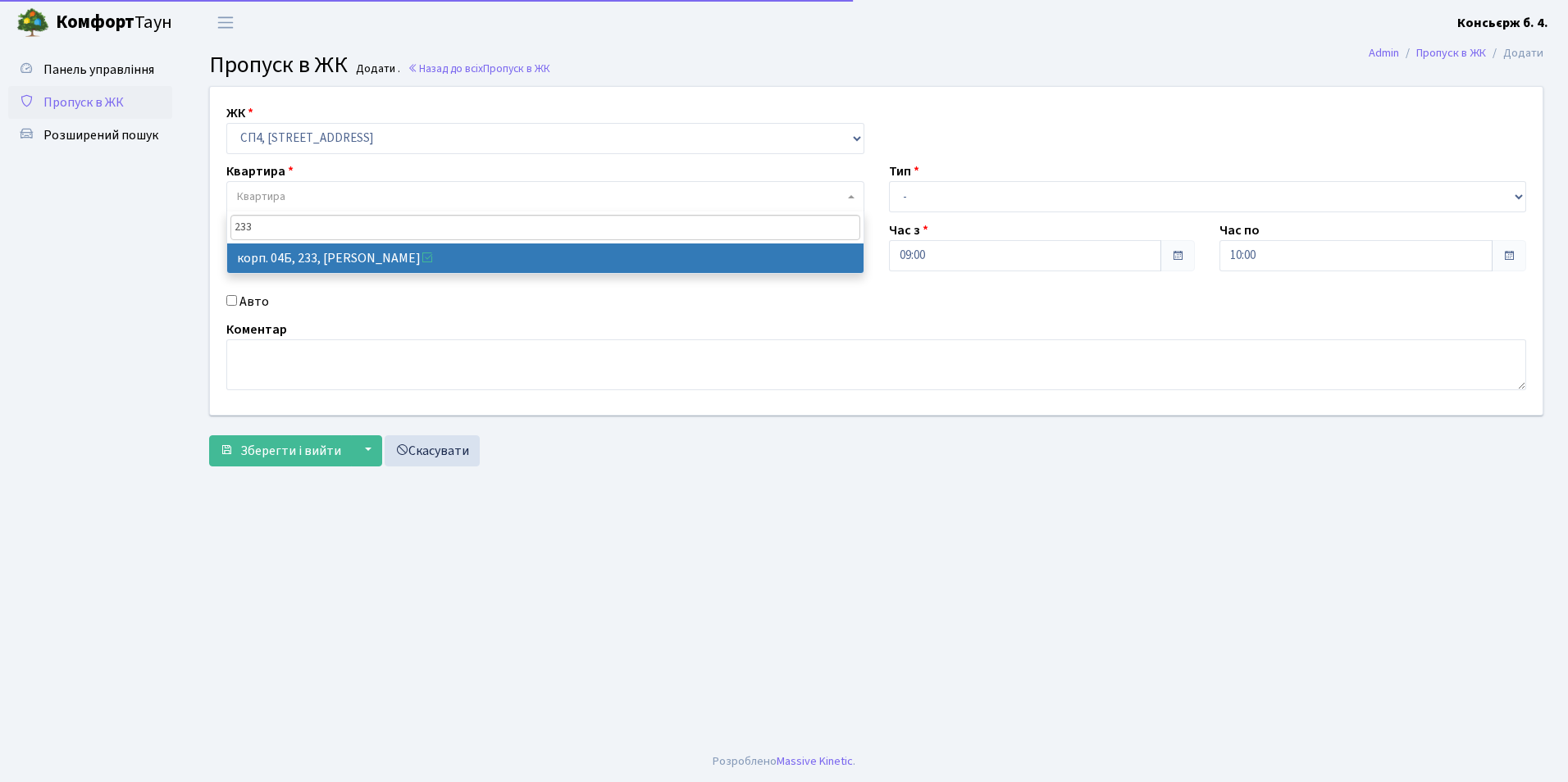
type input "233"
select select "21261"
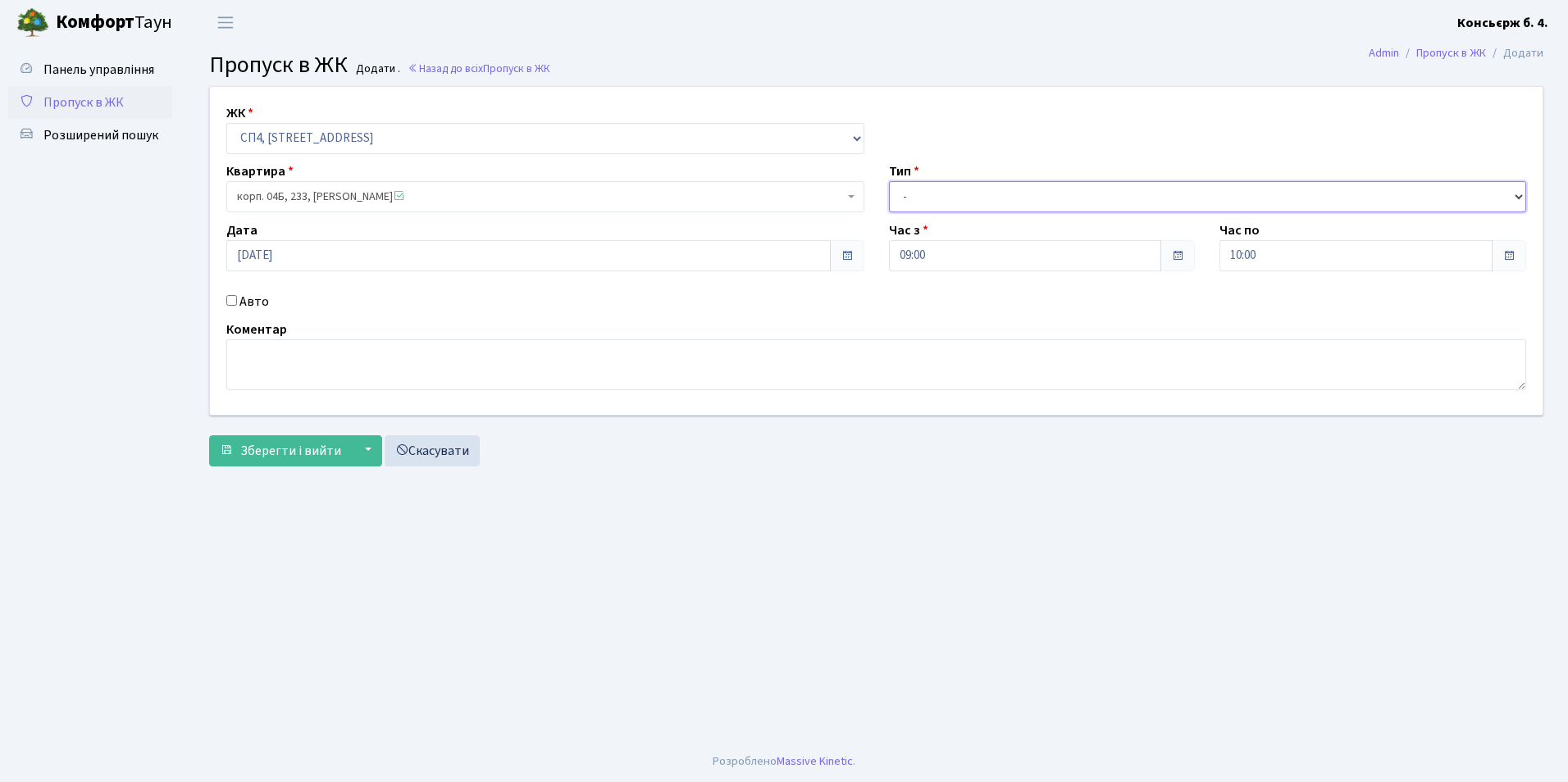
click at [1043, 187] on select "- Доставка Таксі Гості Сервіс" at bounding box center [1207, 197] width 638 height 31
select select "1"
click at [889, 182] on select "- Доставка Таксі Гості Сервіс" at bounding box center [1207, 197] width 638 height 31
click at [232, 297] on input "Авто" at bounding box center [231, 300] width 10 height 10
checkbox input "true"
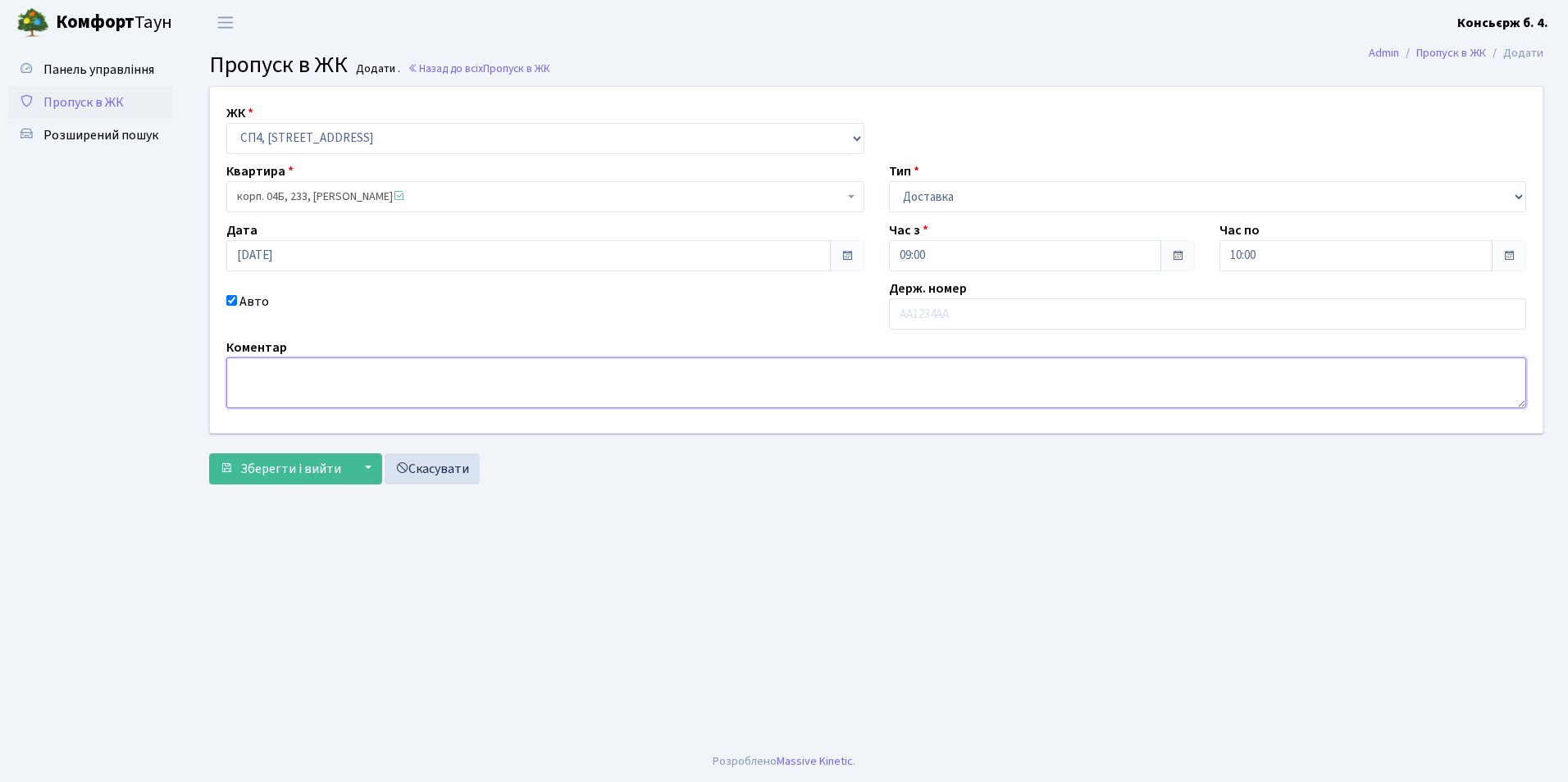
click at [283, 361] on textarea at bounding box center [877, 383] width 1300 height 51
click at [1087, 313] on input "text" at bounding box center [1207, 314] width 638 height 31
type input "КА7707СТ"
click at [264, 467] on span "Зберегти і вийти" at bounding box center [291, 468] width 101 height 18
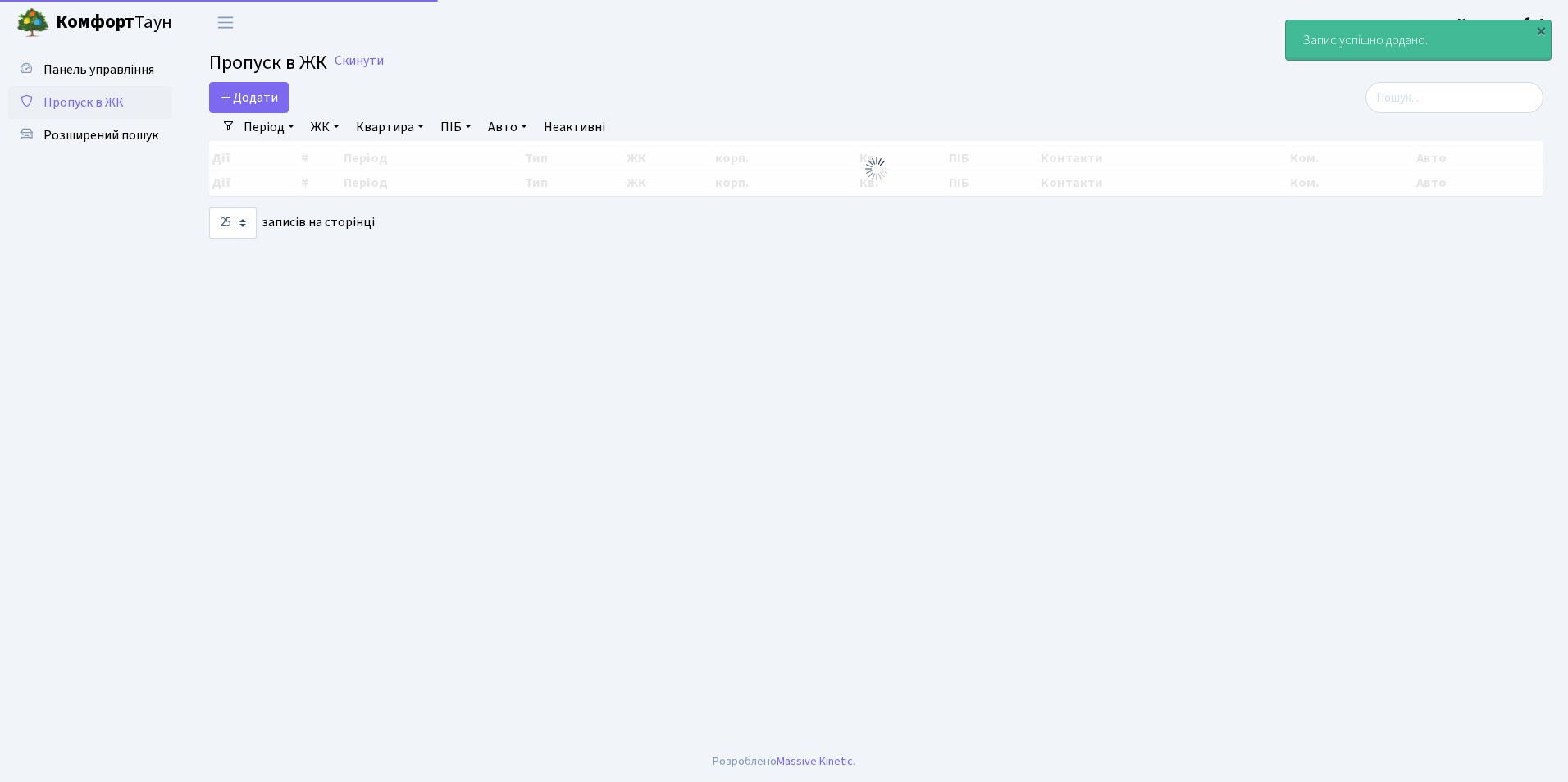
select select "25"
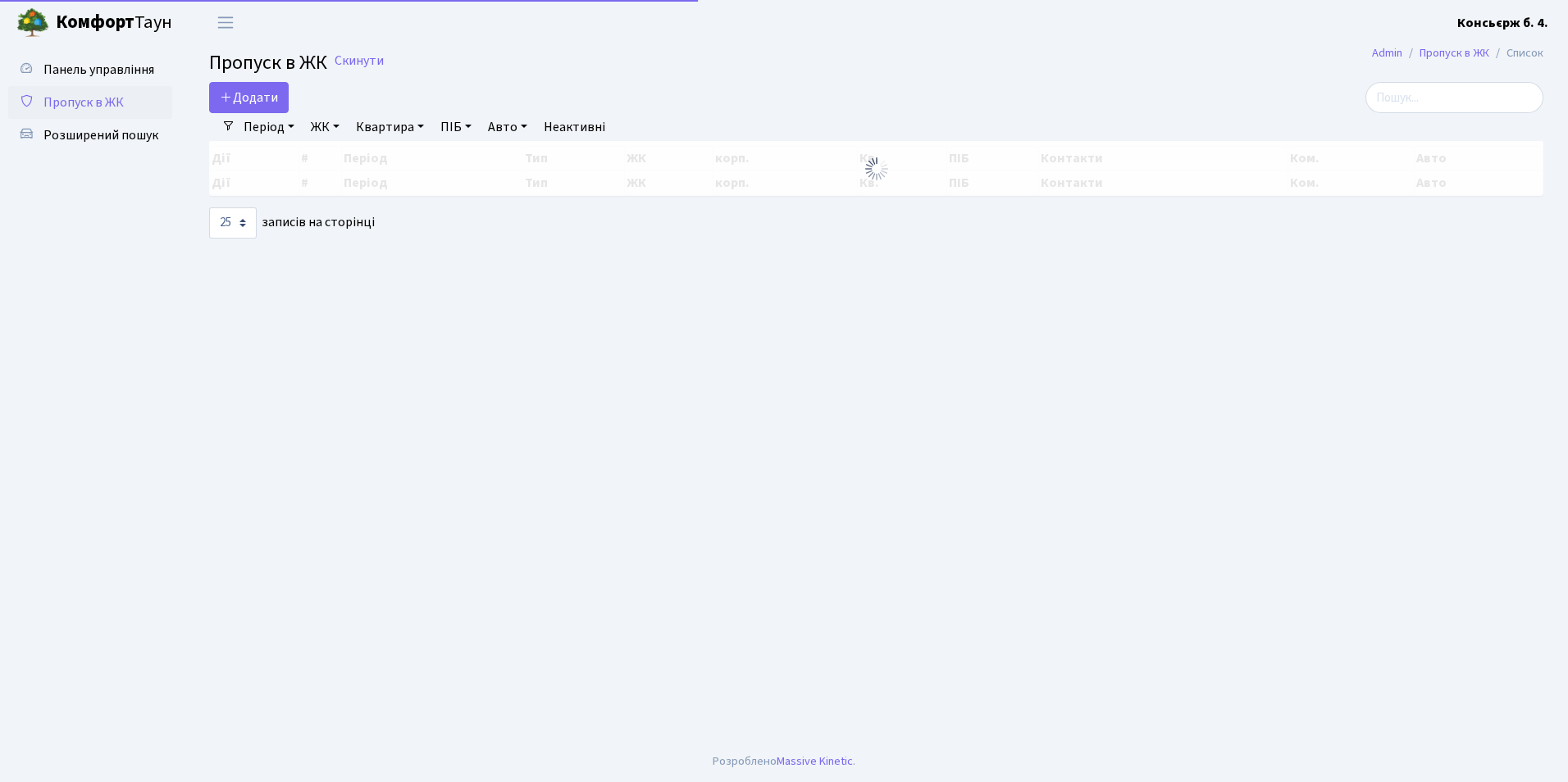
select select "25"
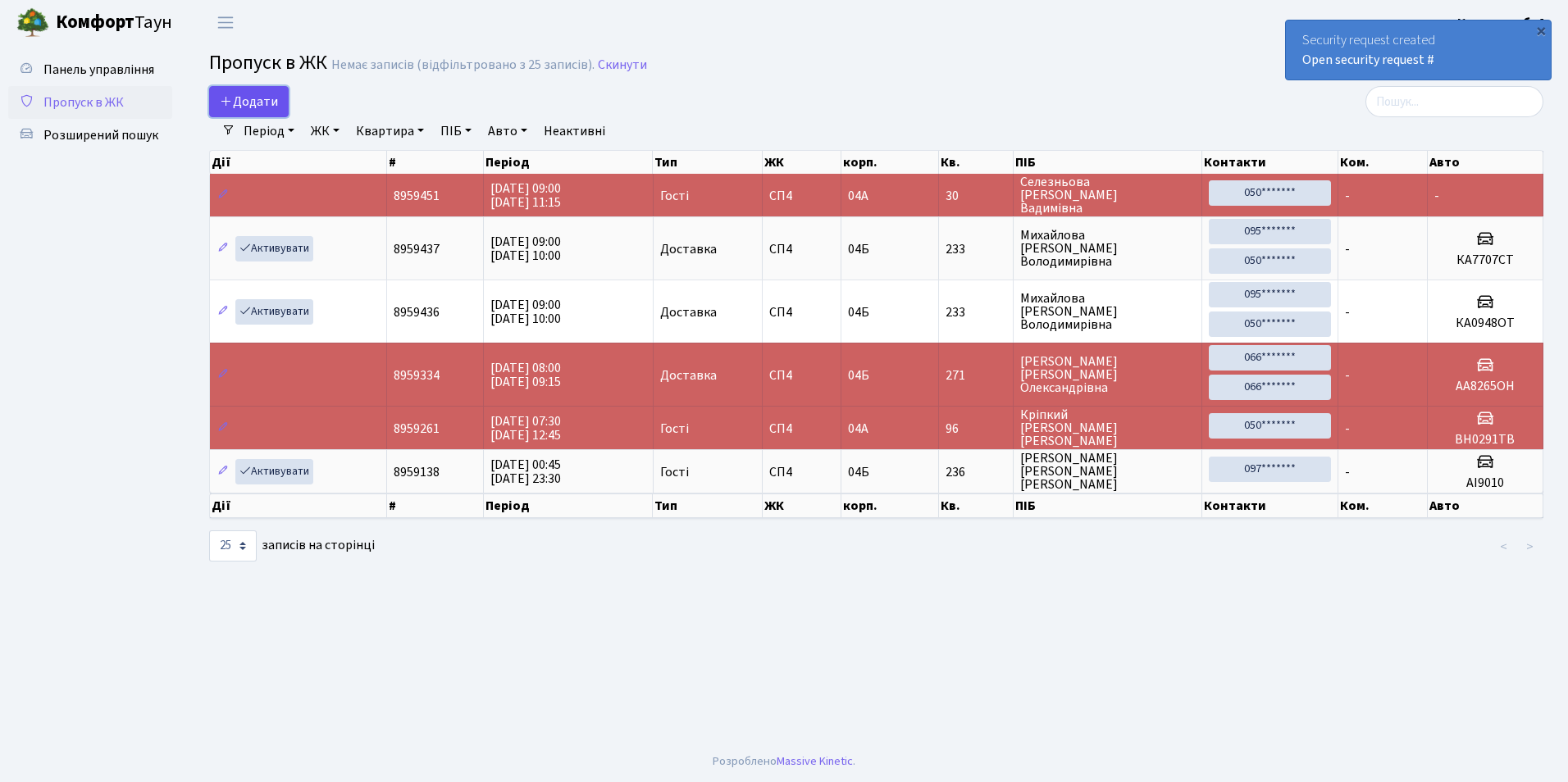
click at [253, 87] on link "Додати" at bounding box center [248, 101] width 80 height 31
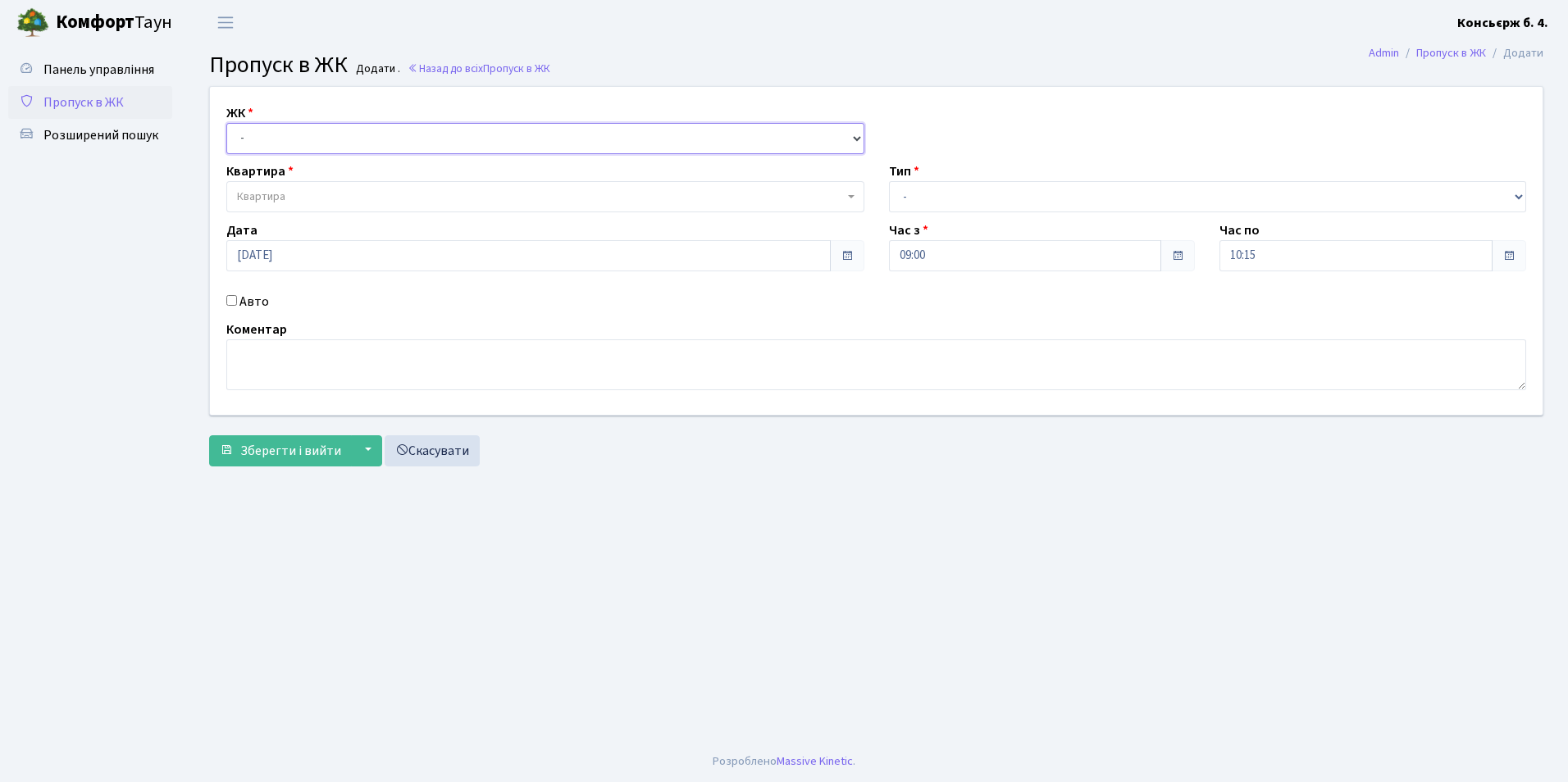
click at [285, 141] on select "- СП4, Столичне шосе, 5" at bounding box center [545, 138] width 638 height 31
select select "325"
click at [227, 123] on select "- СП4, Столичне шосе, 5" at bounding box center [545, 138] width 638 height 31
select select
click at [294, 188] on span "Квартира" at bounding box center [540, 197] width 607 height 17
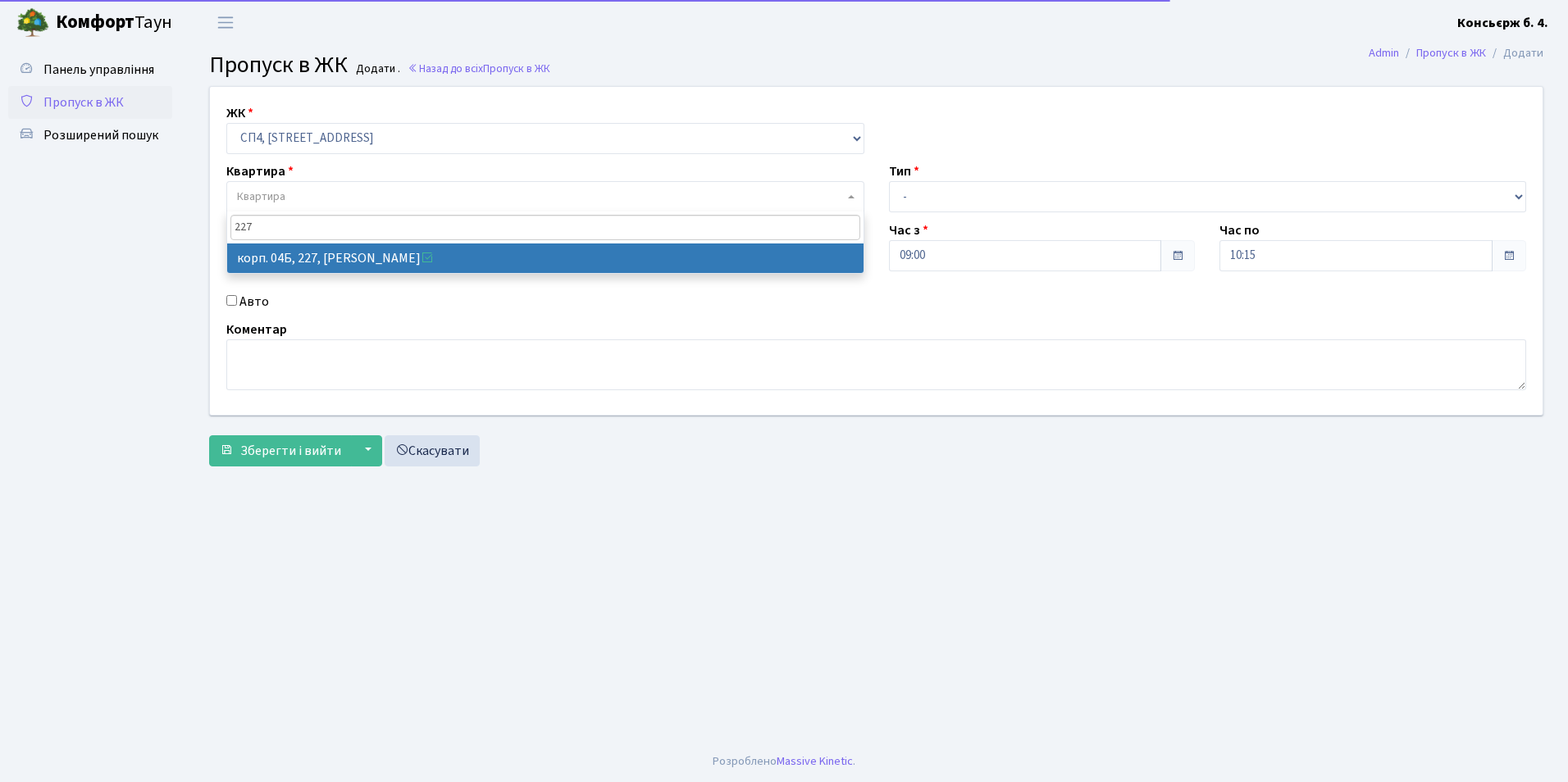
type input "227"
select select "21255"
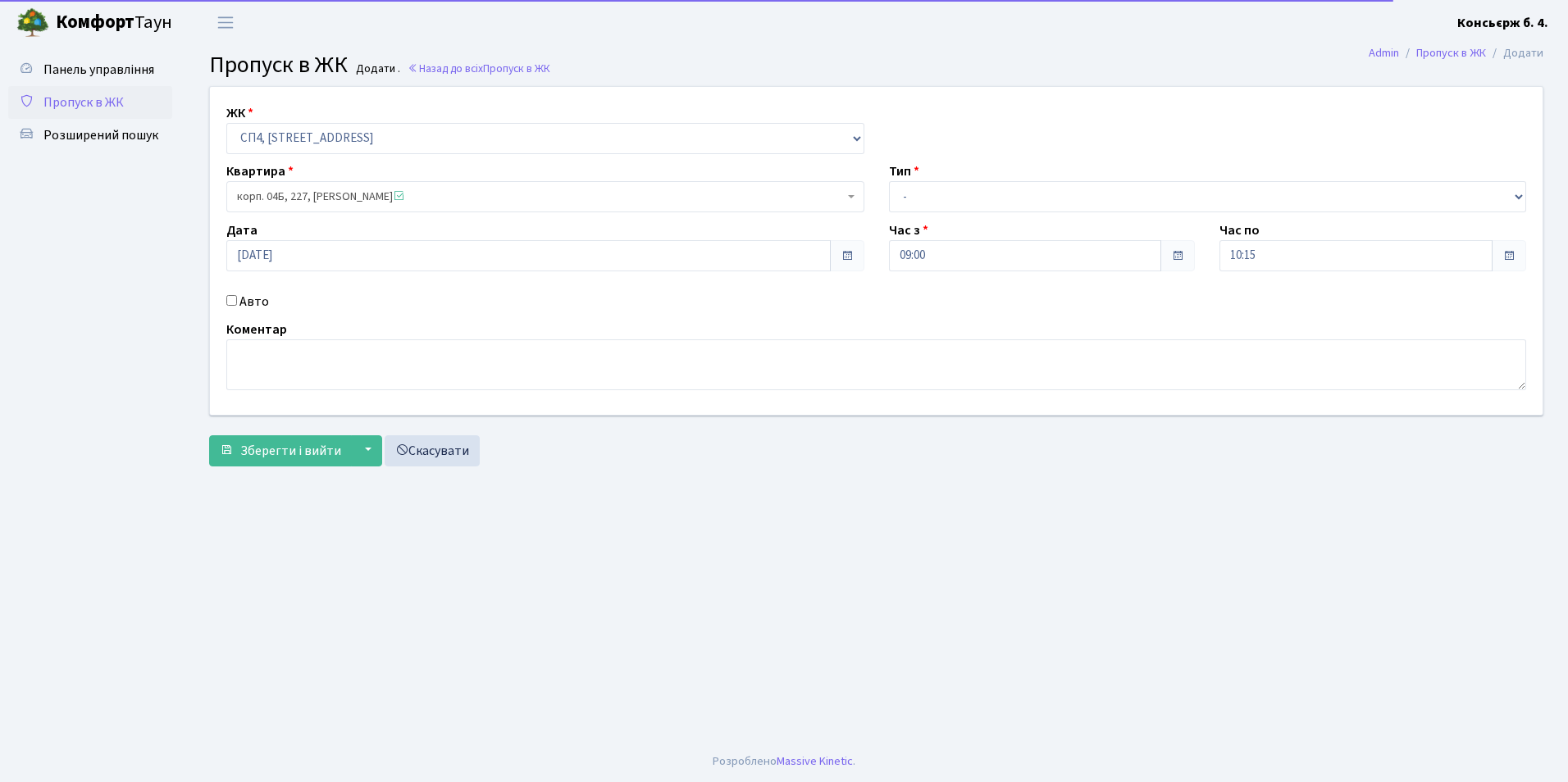
click at [238, 300] on div "Авто" at bounding box center [546, 302] width 663 height 20
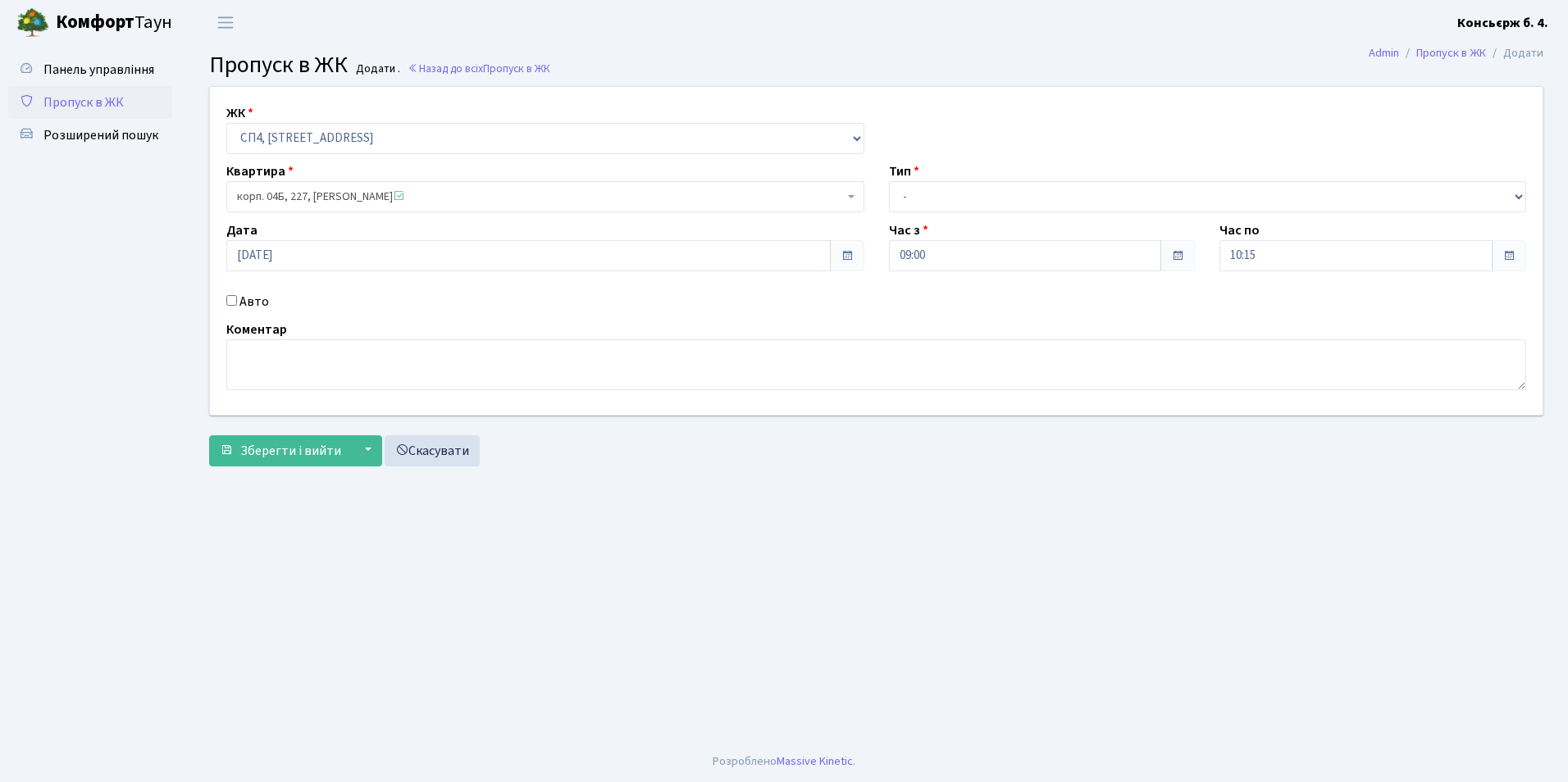
click at [234, 302] on input "Авто" at bounding box center [231, 300] width 10 height 10
checkbox input "true"
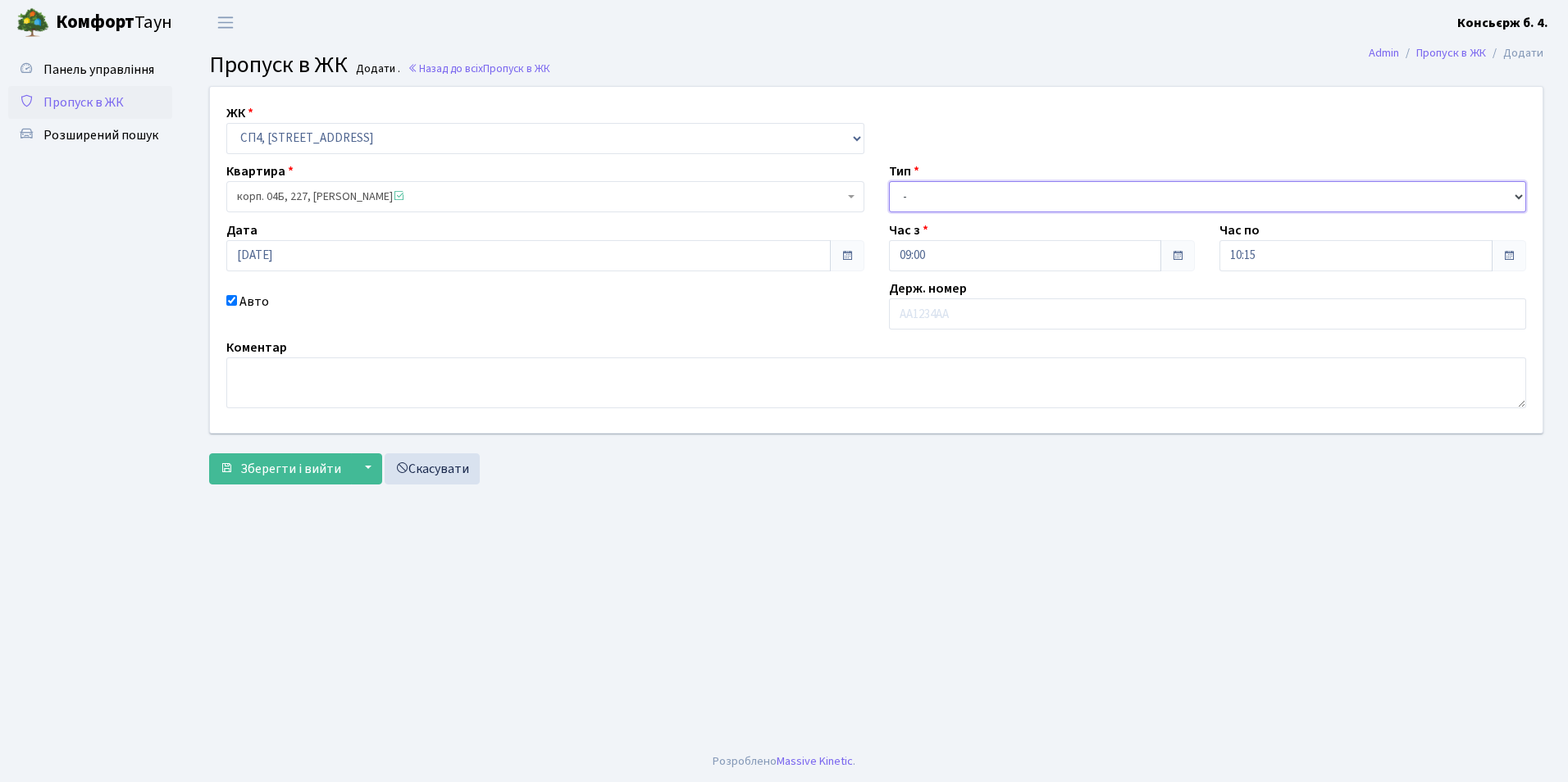
click at [1068, 199] on select "- Доставка Таксі Гості Сервіс" at bounding box center [1207, 197] width 638 height 31
select select "2"
click at [889, 182] on select "- Доставка Таксі Гості Сервіс" at bounding box center [1207, 197] width 638 height 31
click at [1020, 317] on input "text" at bounding box center [1207, 314] width 638 height 31
type input "К"
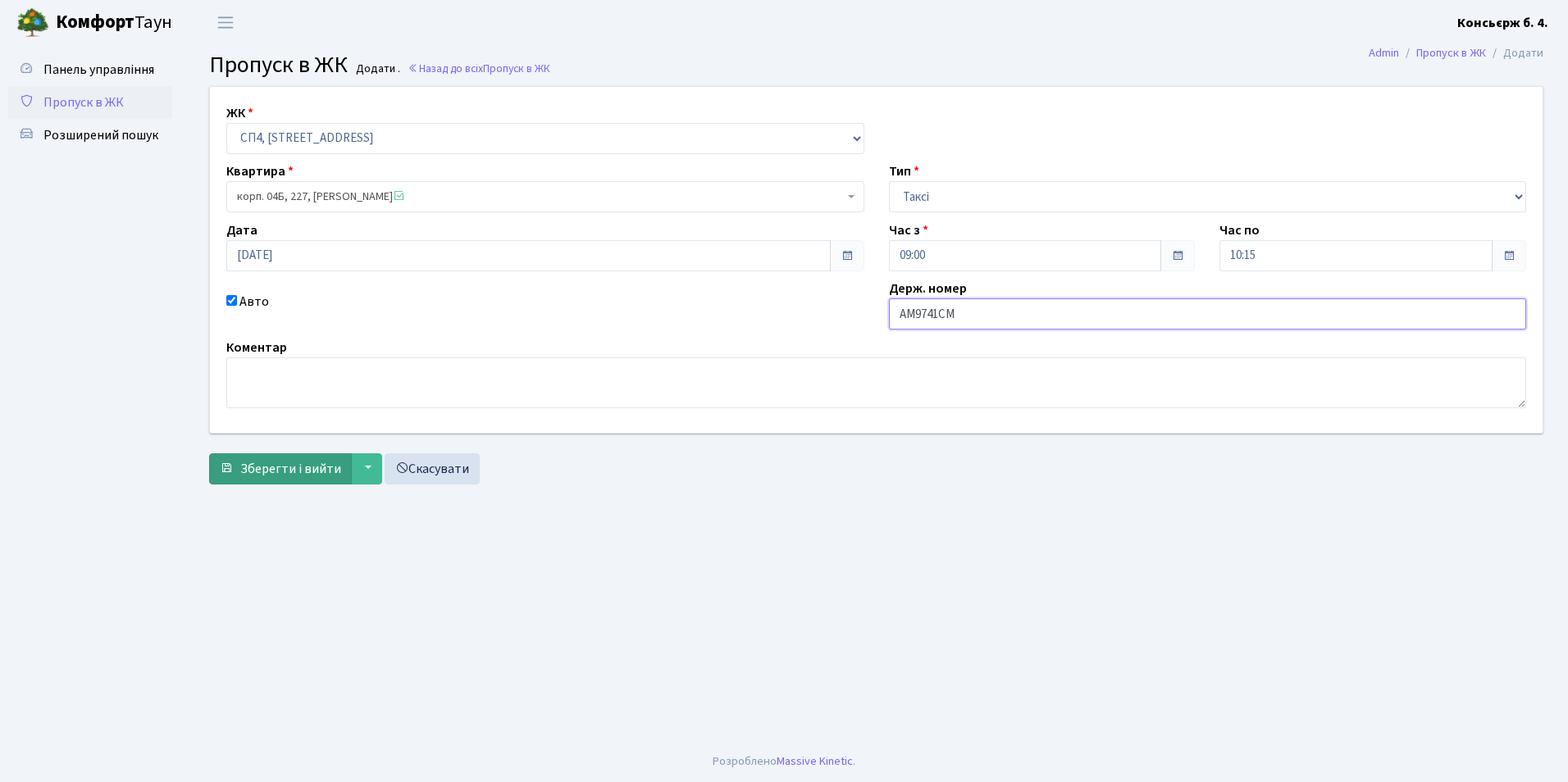
type input "АМ9741СМ"
click at [256, 479] on button "Зберегти і вийти" at bounding box center [280, 468] width 142 height 31
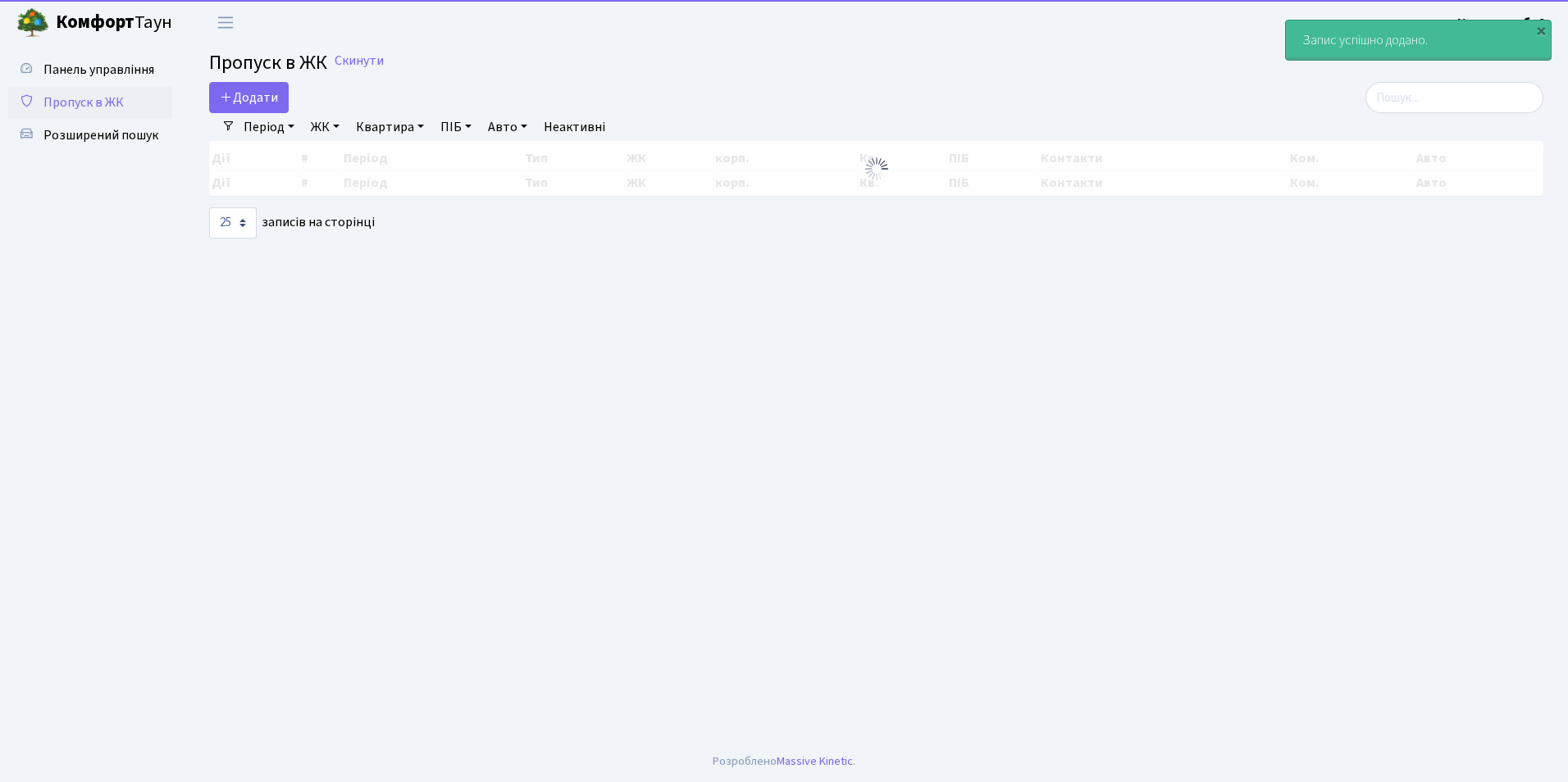
select select "25"
